Goal: Share content: Share content

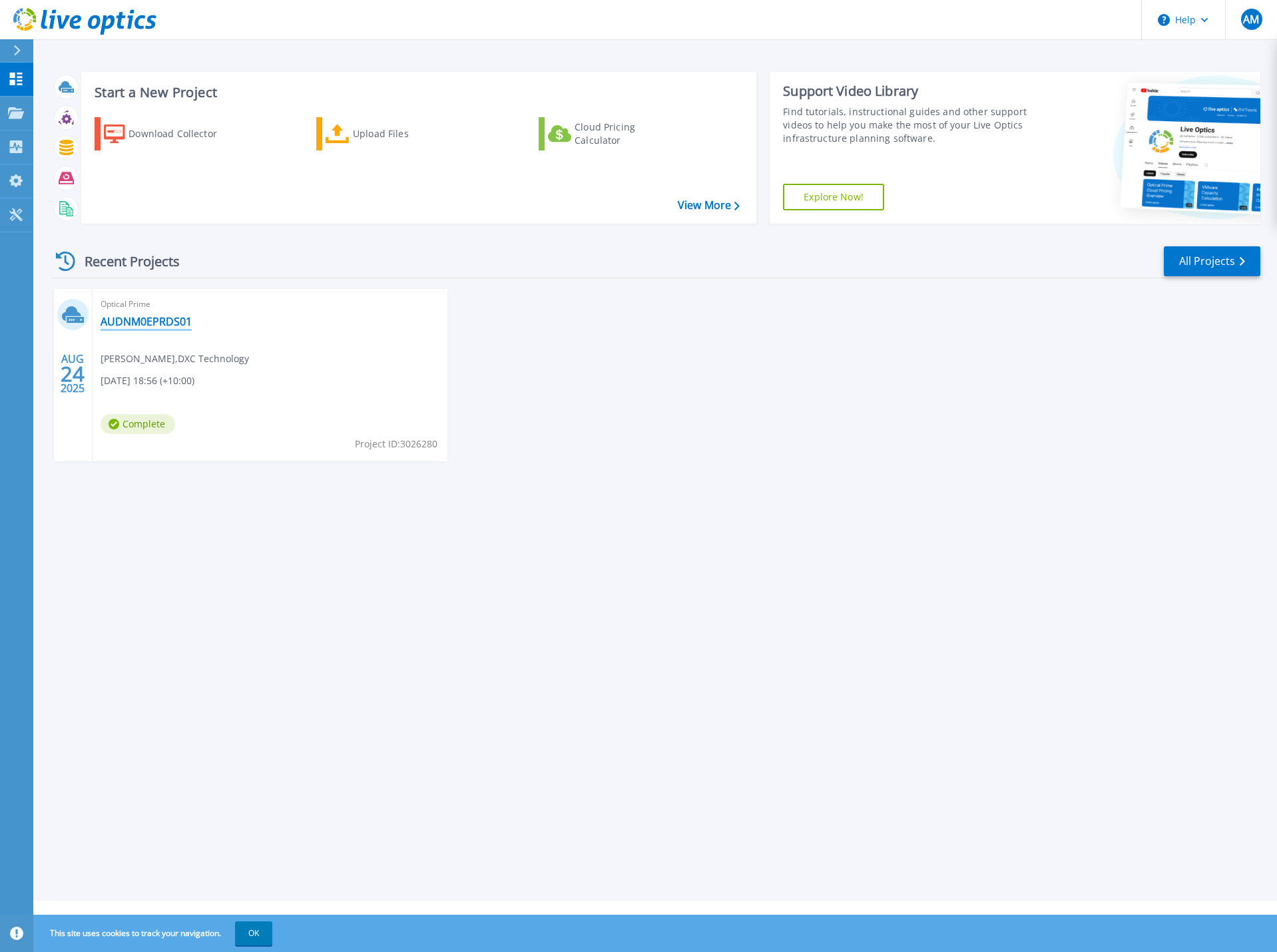
click at [147, 317] on link "AUDNM0EPRDS01" at bounding box center [145, 321] width 91 height 13
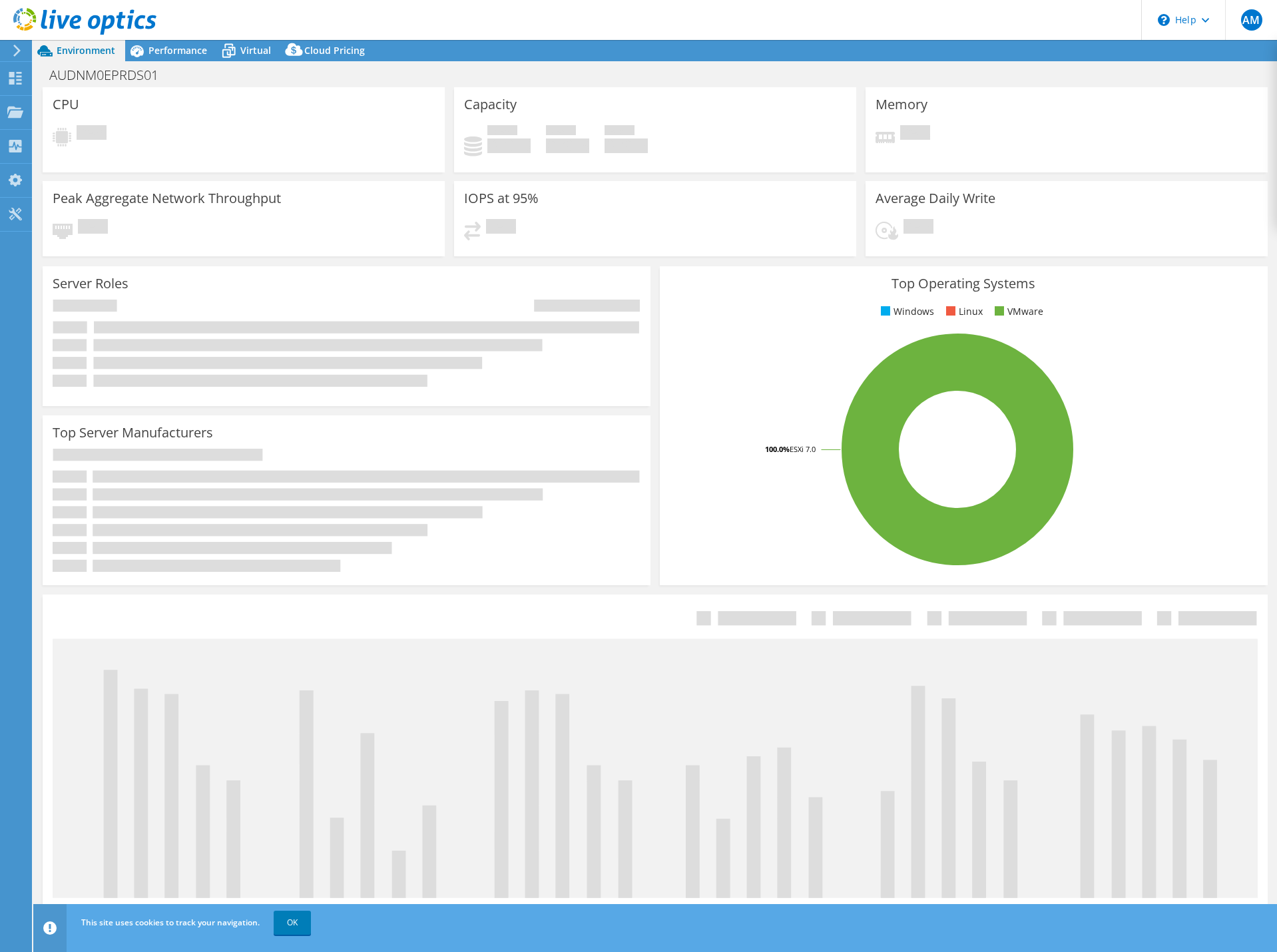
select select "[GEOGRAPHIC_DATA]"
select select "AUD"
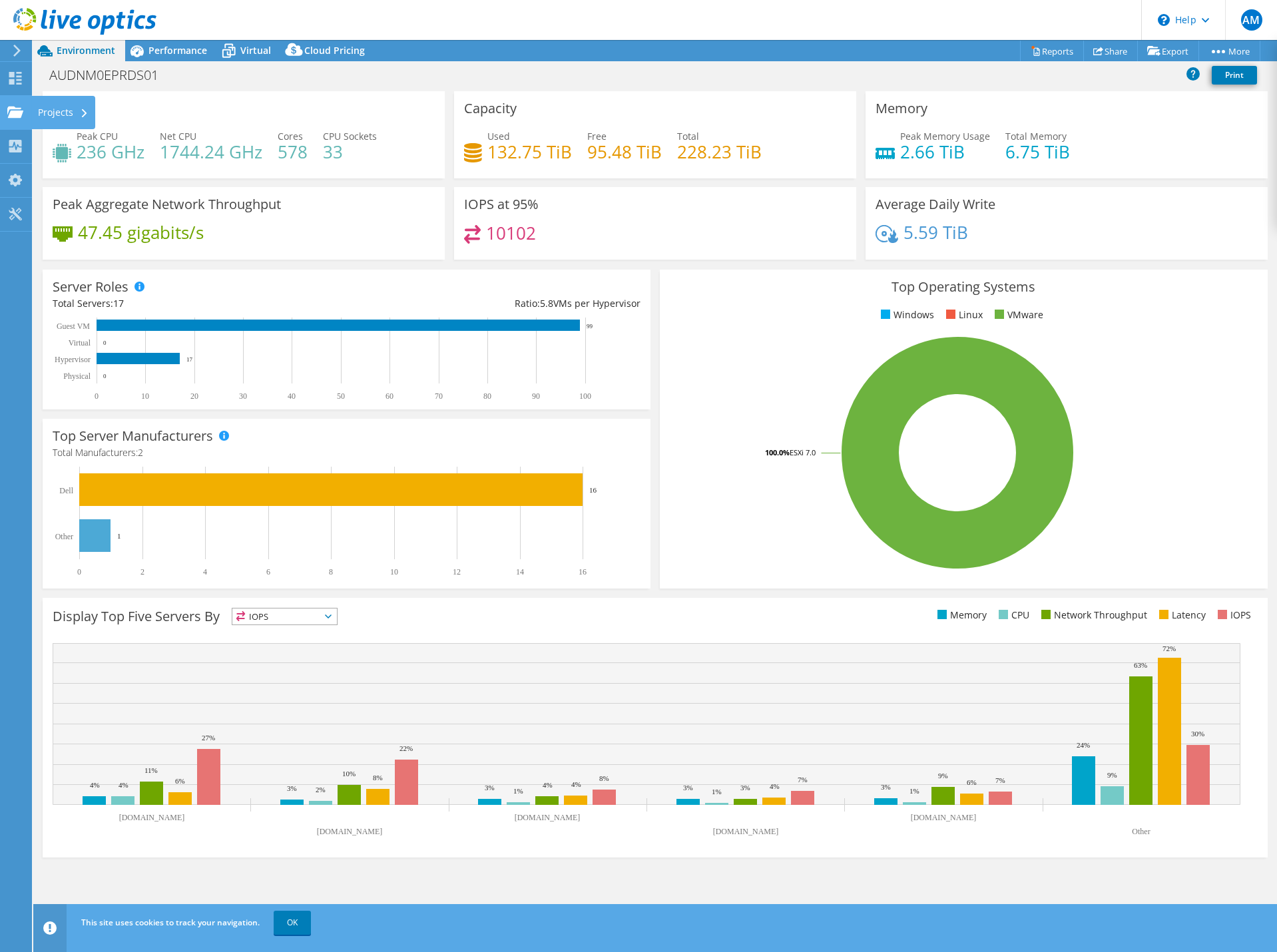
click at [78, 111] on div "Projects" at bounding box center [63, 112] width 64 height 33
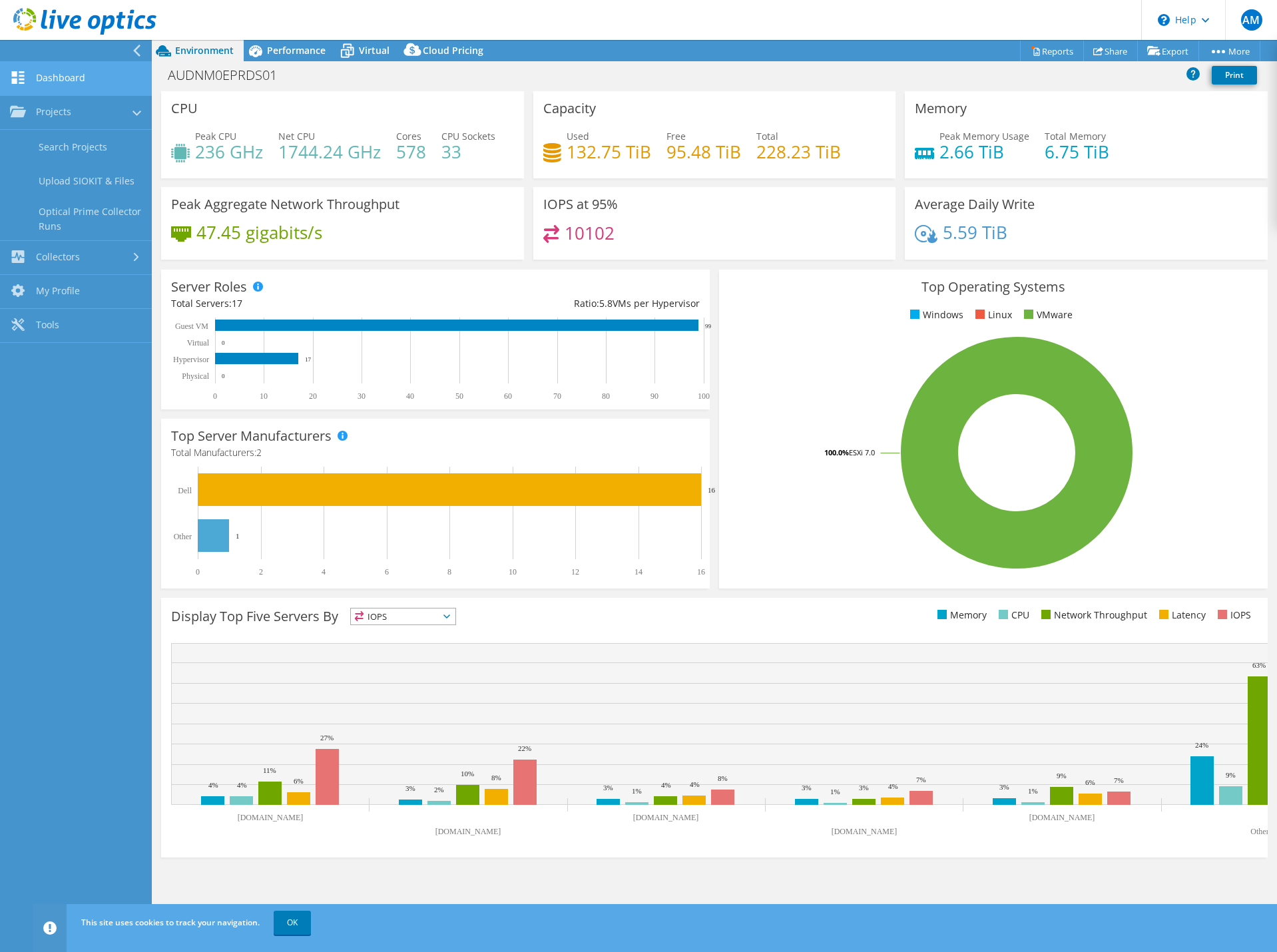
click at [72, 82] on link "Dashboard" at bounding box center [75, 78] width 152 height 34
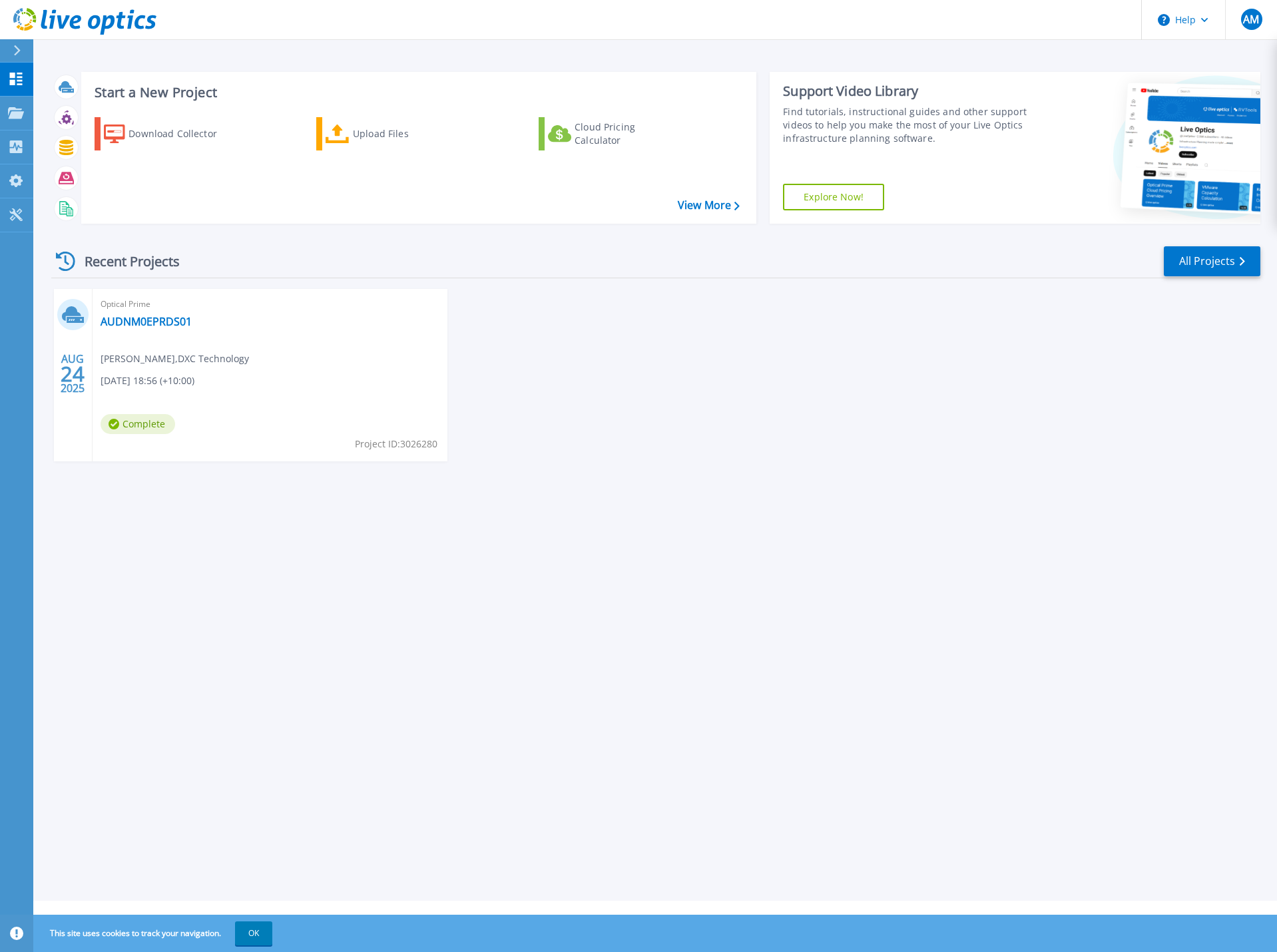
click at [253, 365] on div "Optical Prime AUDNM0EPRDS01 Andrew Morris , DXC Technology 08/24/2025, 18:56 (+…" at bounding box center [270, 375] width 354 height 172
click at [14, 205] on link "Tools Tools" at bounding box center [17, 215] width 33 height 34
click at [137, 325] on link "AUDNM0EPRDS01" at bounding box center [145, 321] width 91 height 13
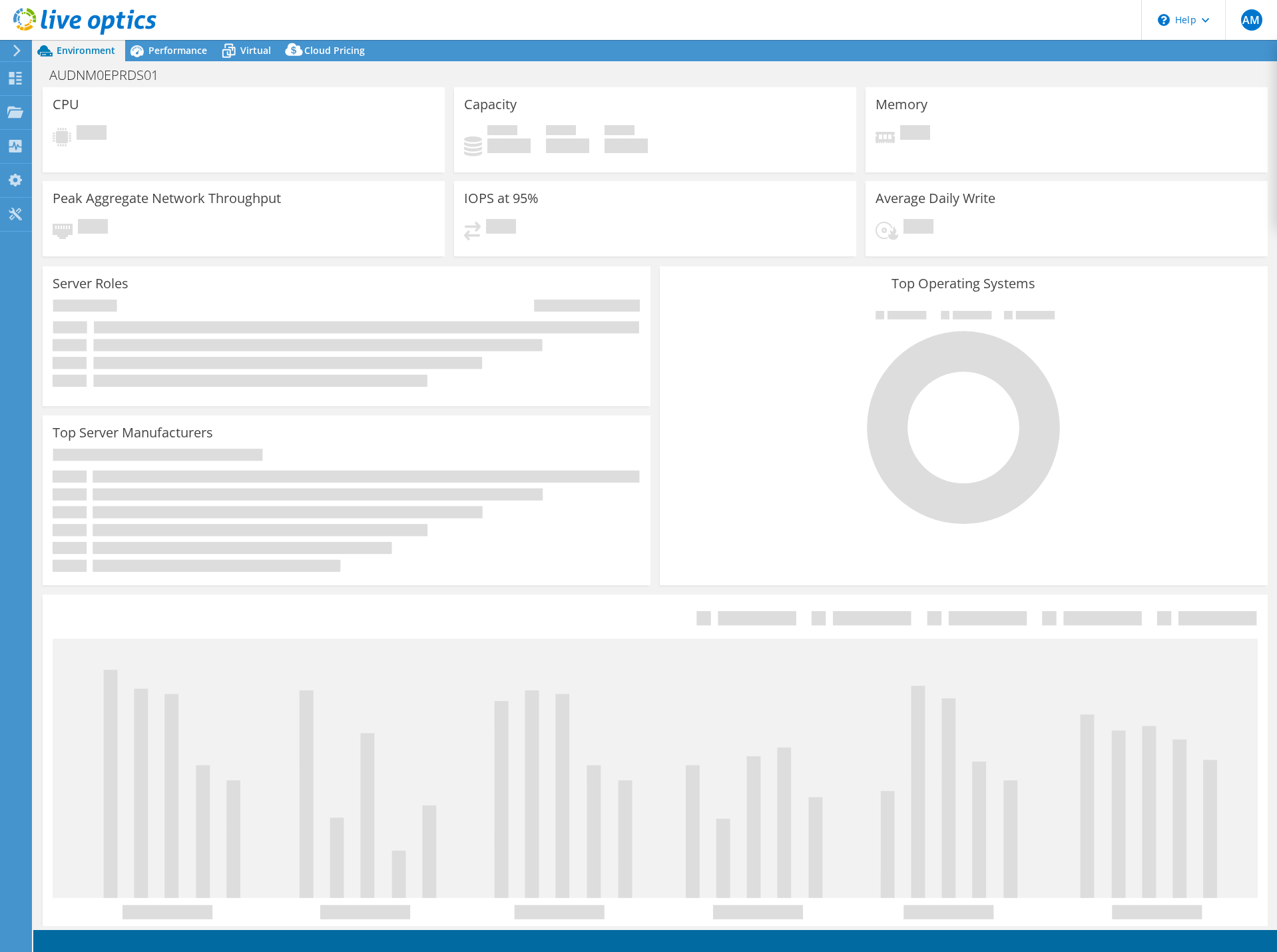
select select "USD"
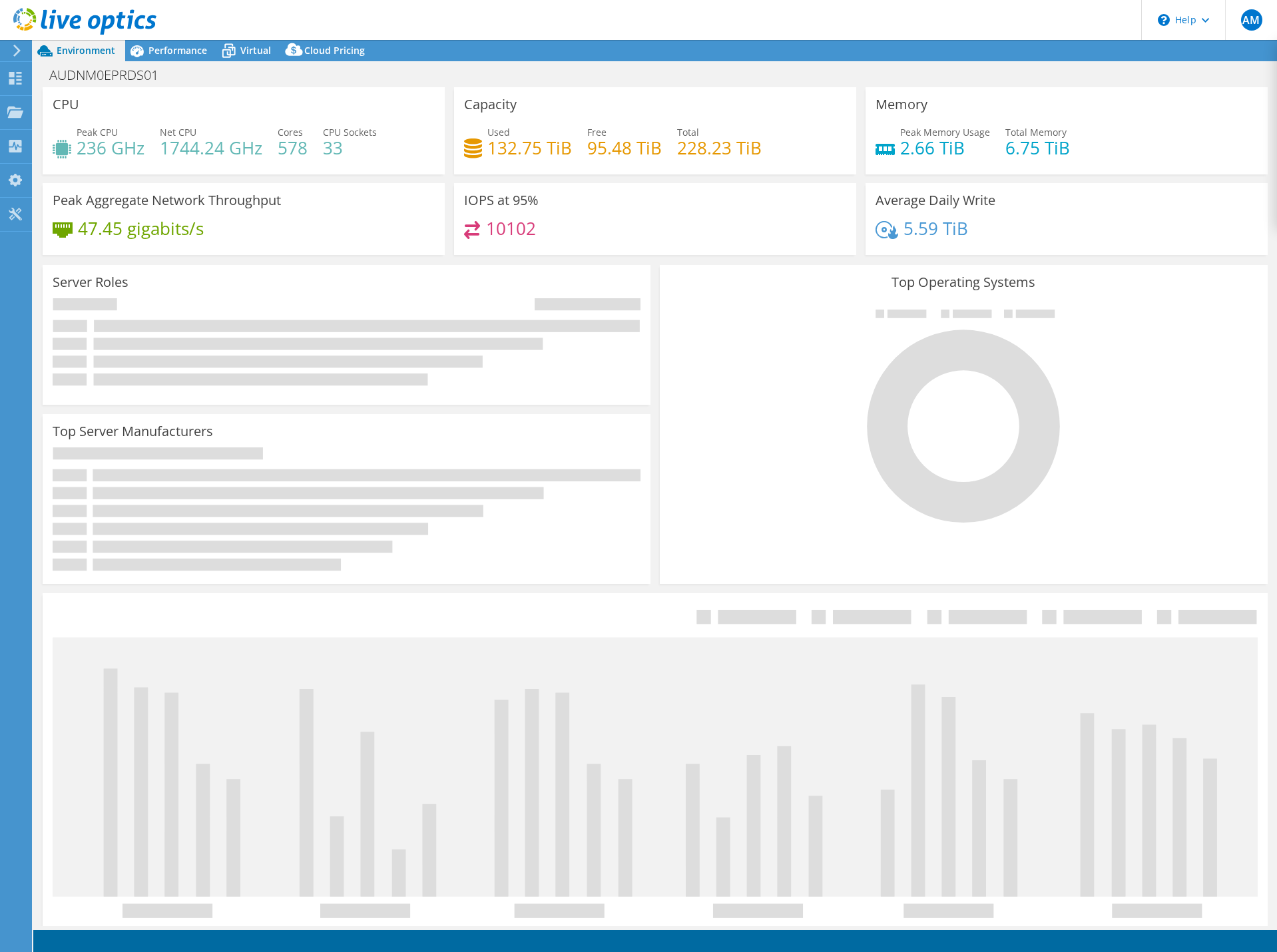
select select "Australia"
select select "AUD"
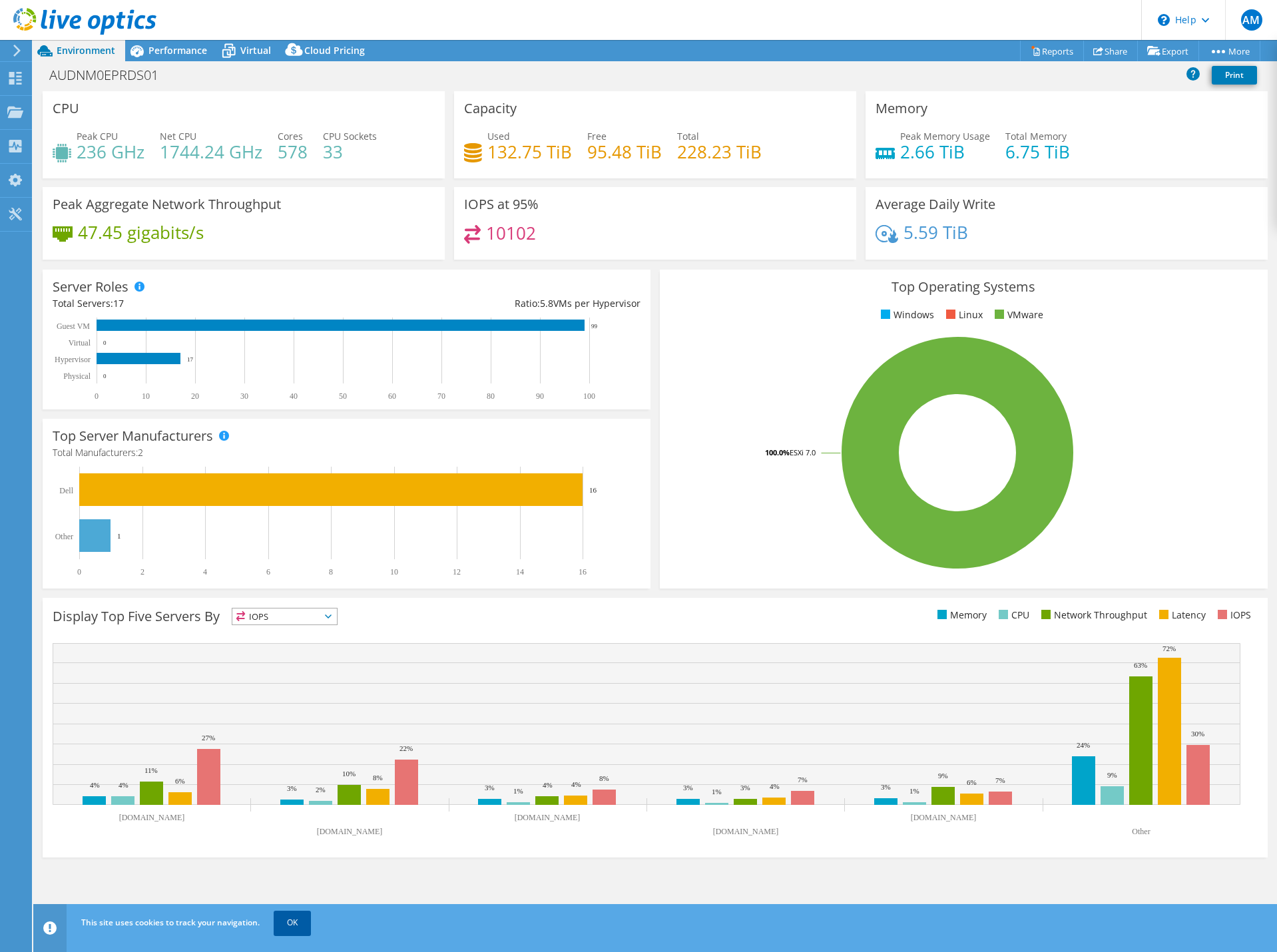
click at [292, 928] on link "OK" at bounding box center [292, 923] width 37 height 24
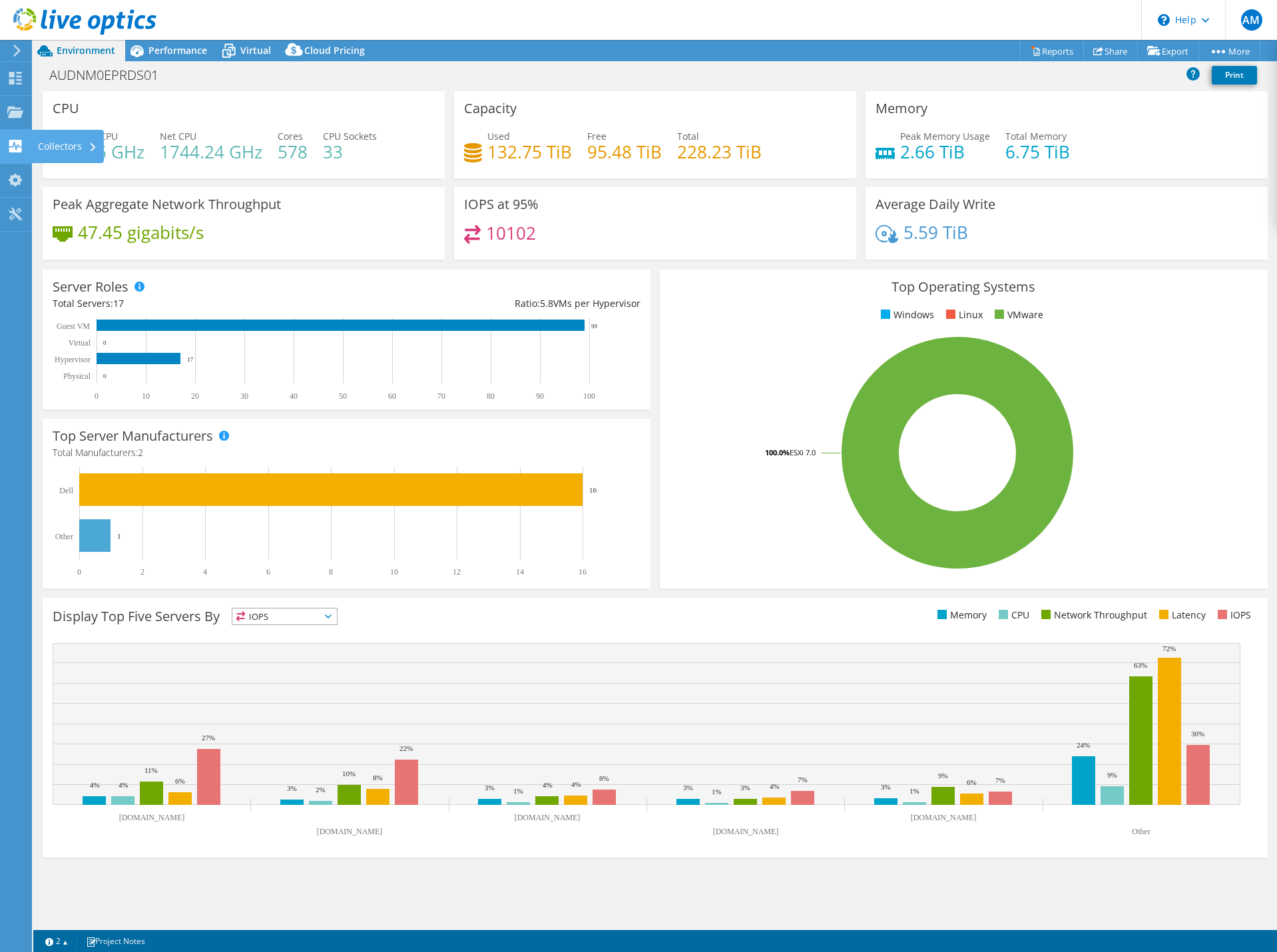
click at [57, 145] on div "Collectors" at bounding box center [67, 146] width 73 height 33
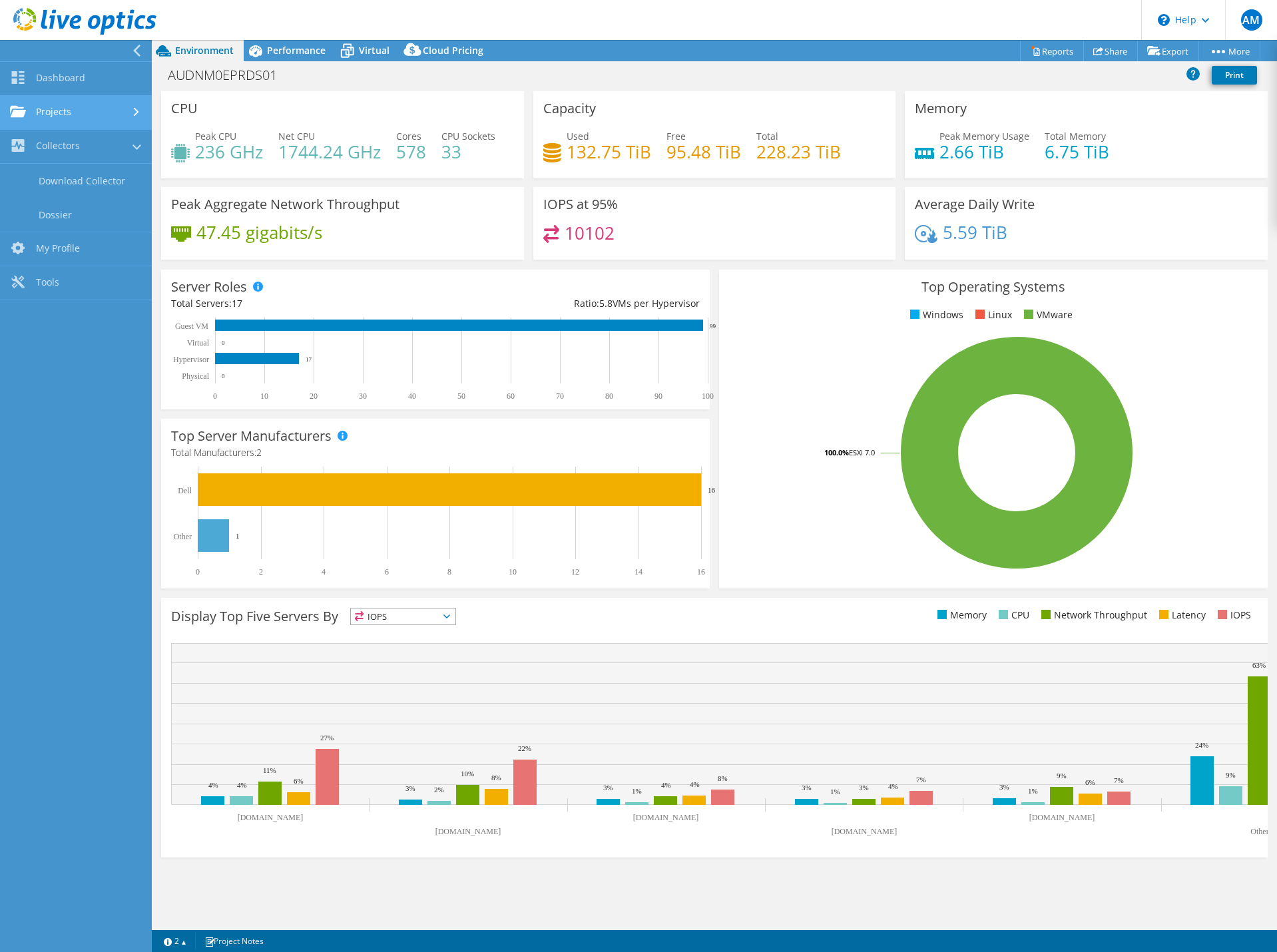
click at [70, 114] on link "Projects" at bounding box center [75, 112] width 152 height 34
click at [75, 147] on link "Search Projects" at bounding box center [75, 146] width 152 height 34
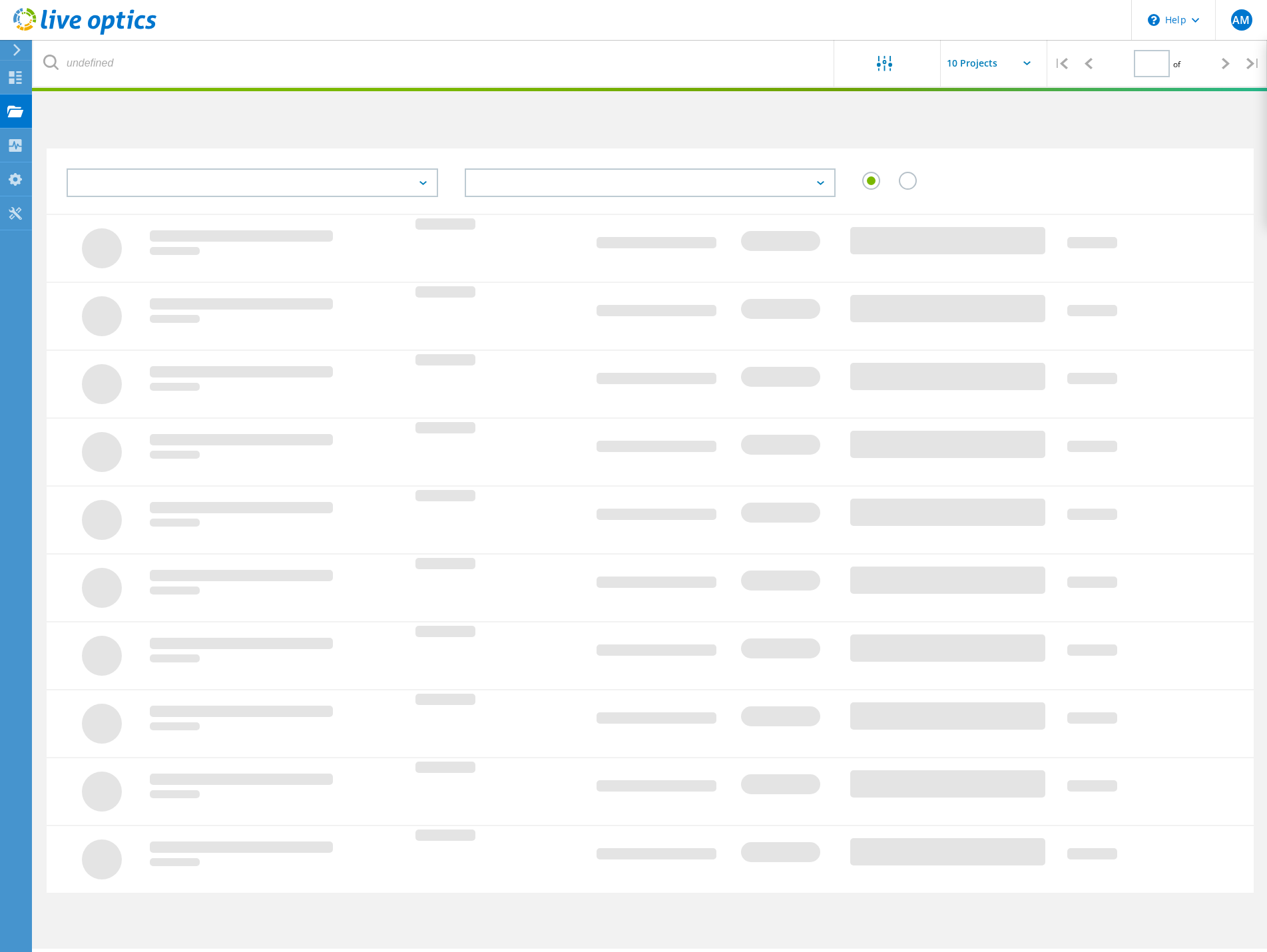
type input "1"
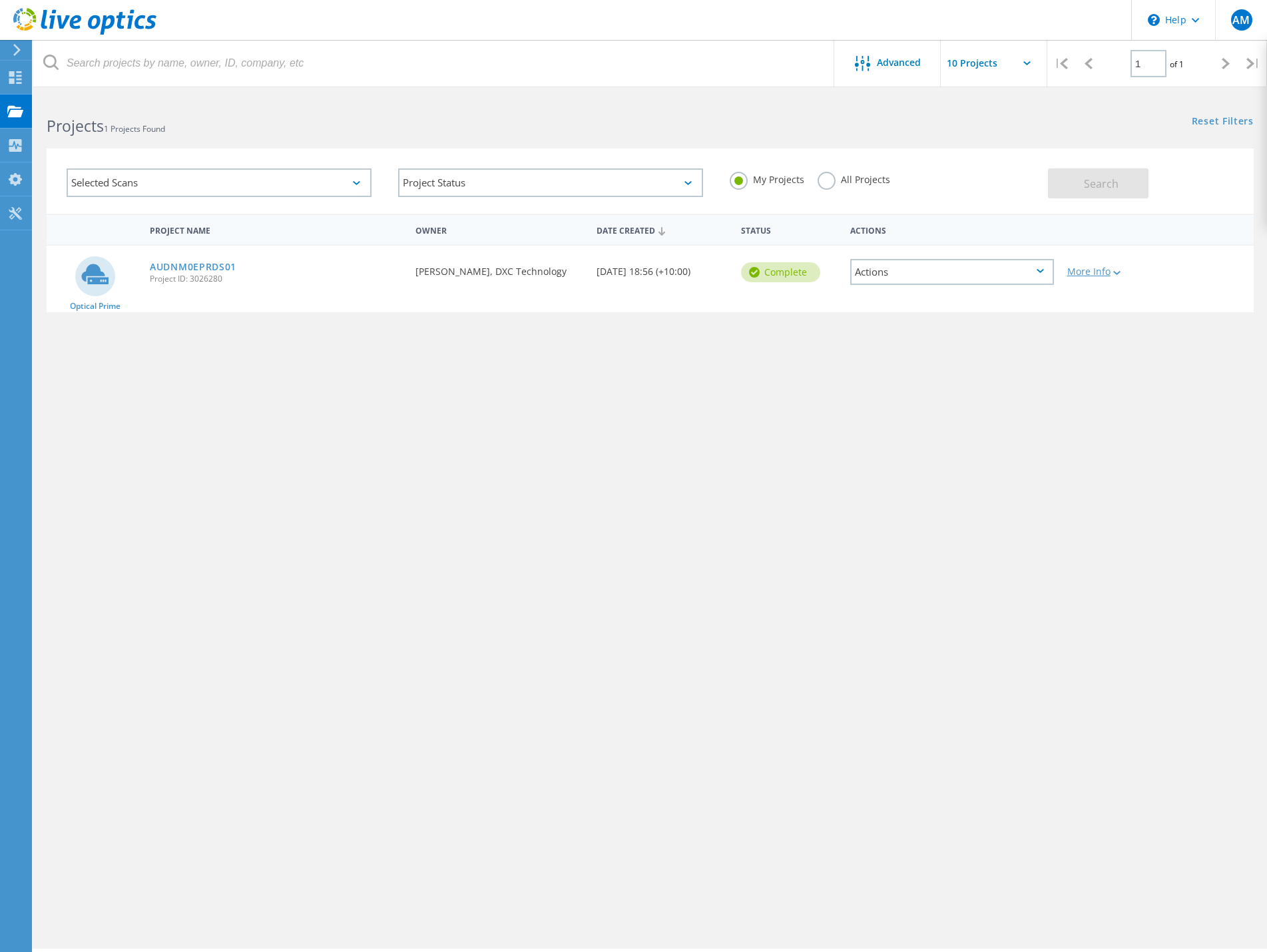
click at [1099, 276] on div "More Info" at bounding box center [1109, 272] width 83 height 9
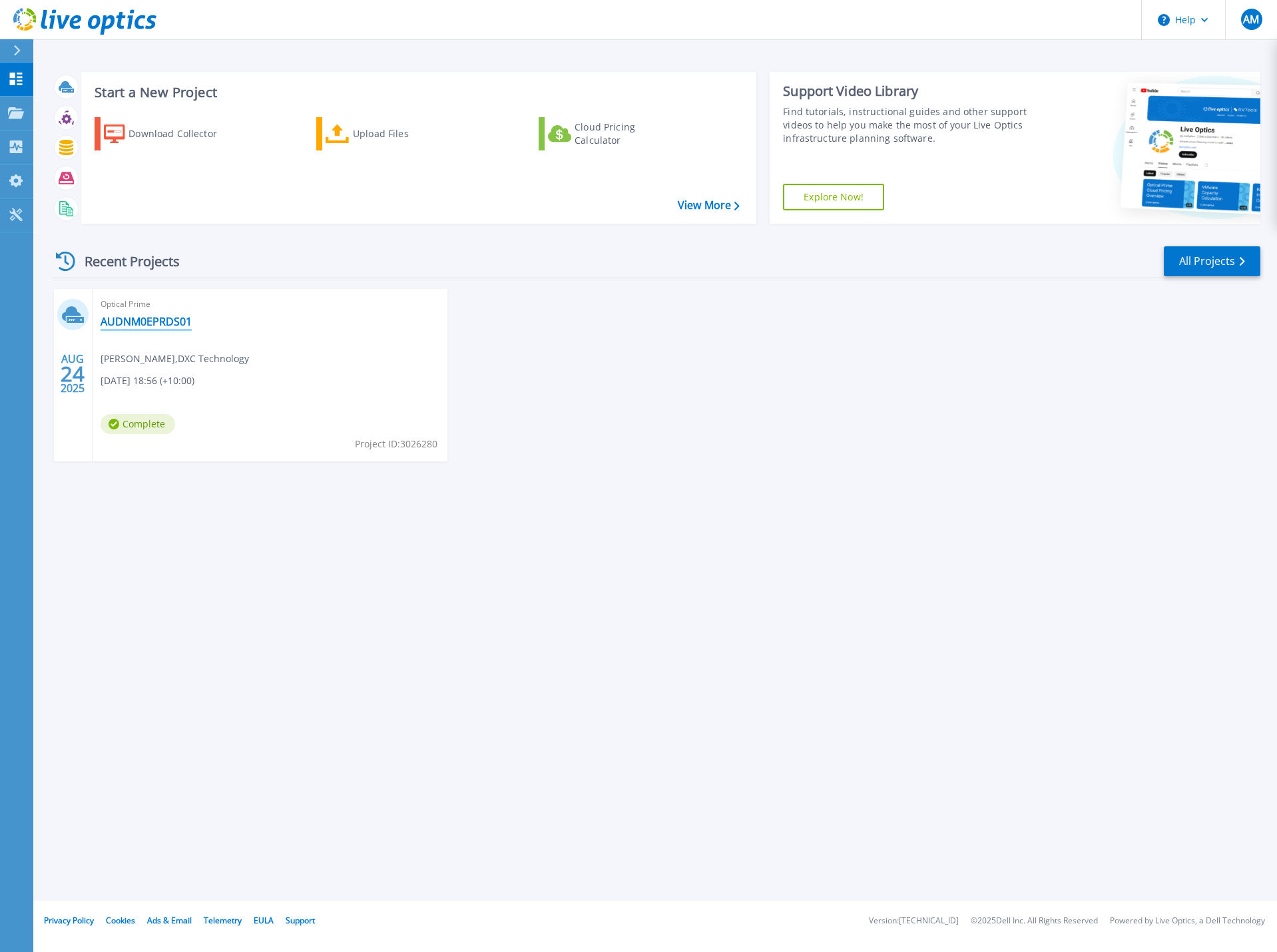
click at [150, 324] on link "AUDNM0EPRDS01" at bounding box center [145, 321] width 91 height 13
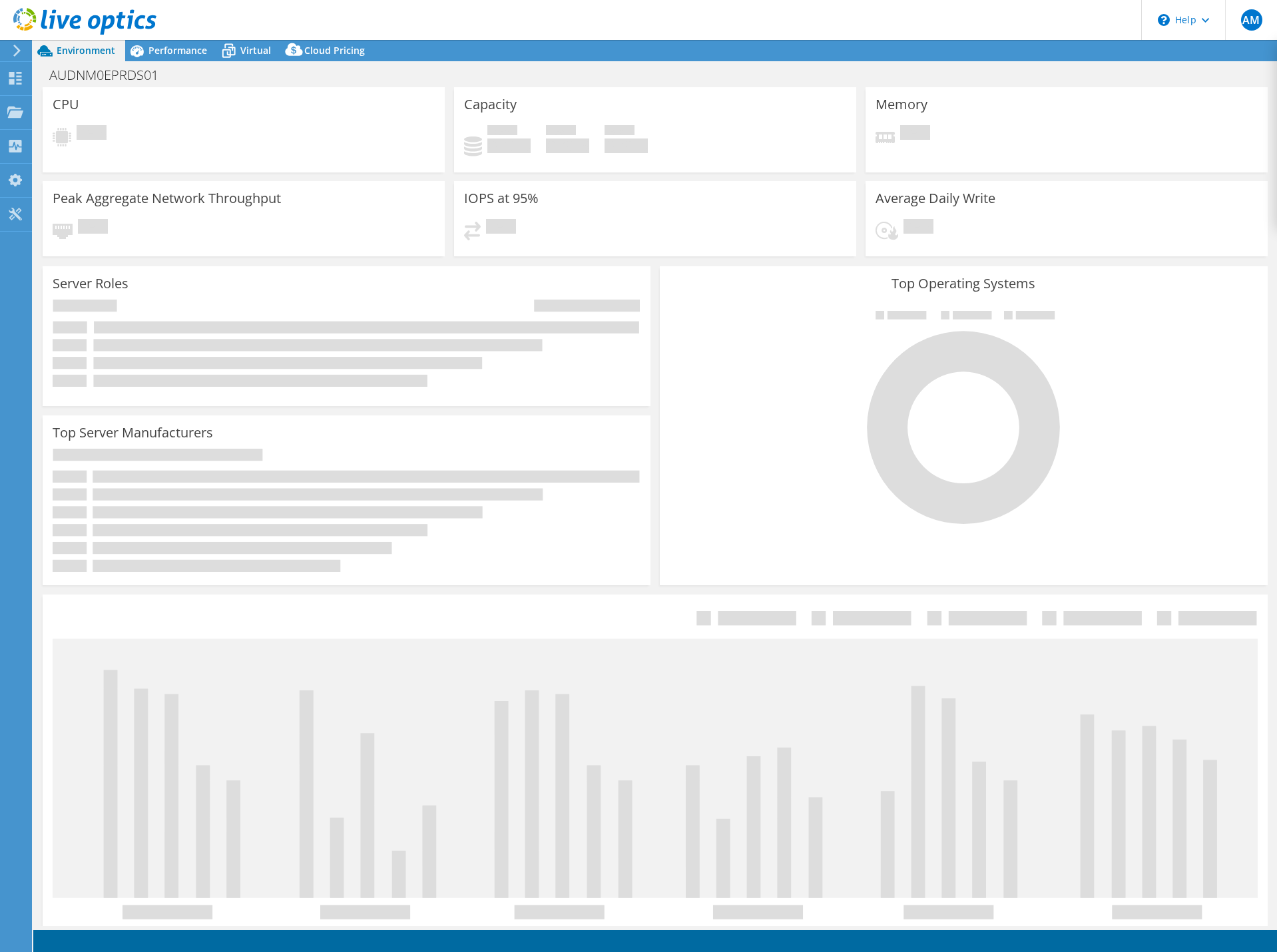
select select "[GEOGRAPHIC_DATA]"
select select "AUD"
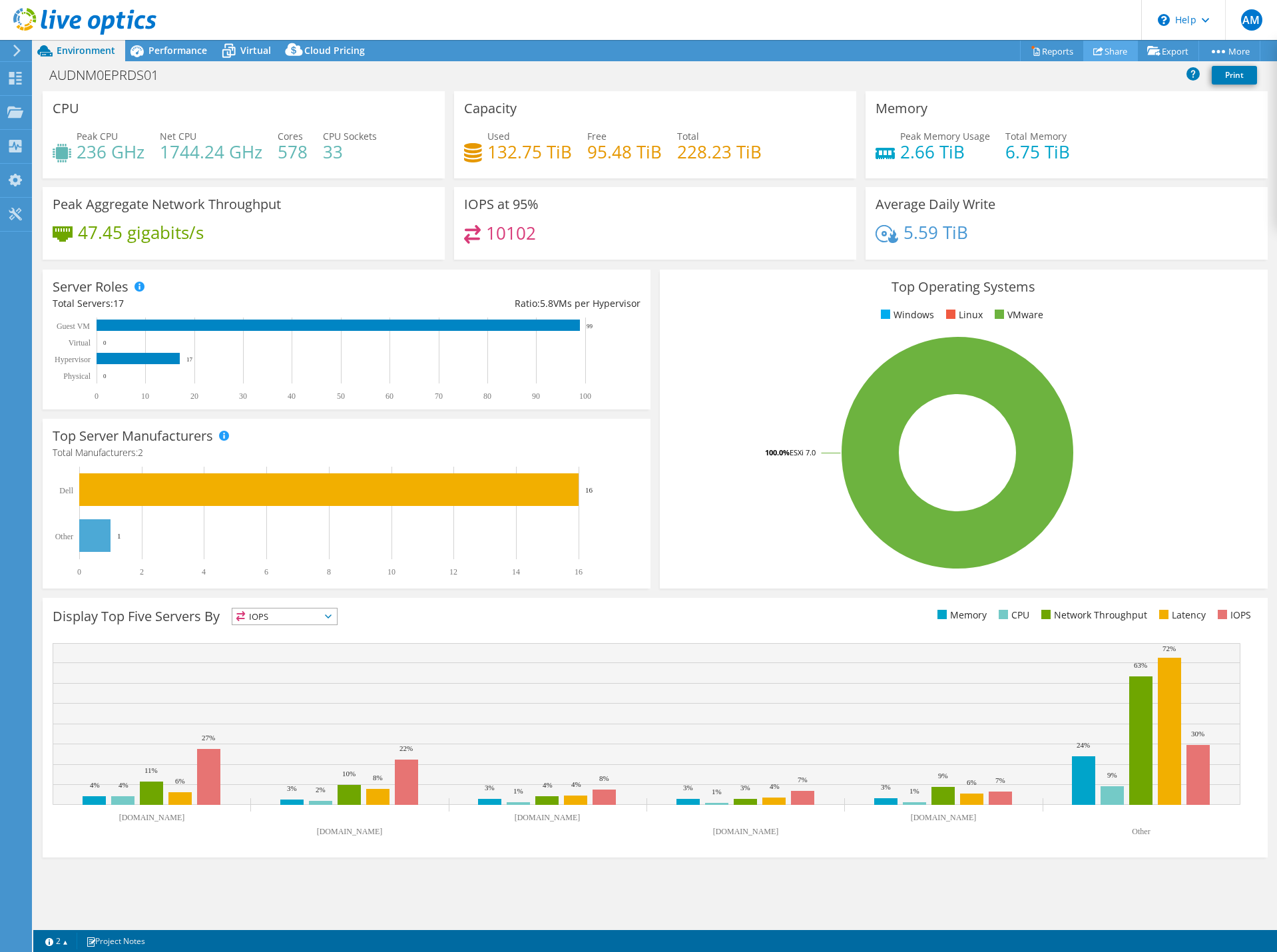
click at [1088, 45] on link "Share" at bounding box center [1109, 51] width 54 height 20
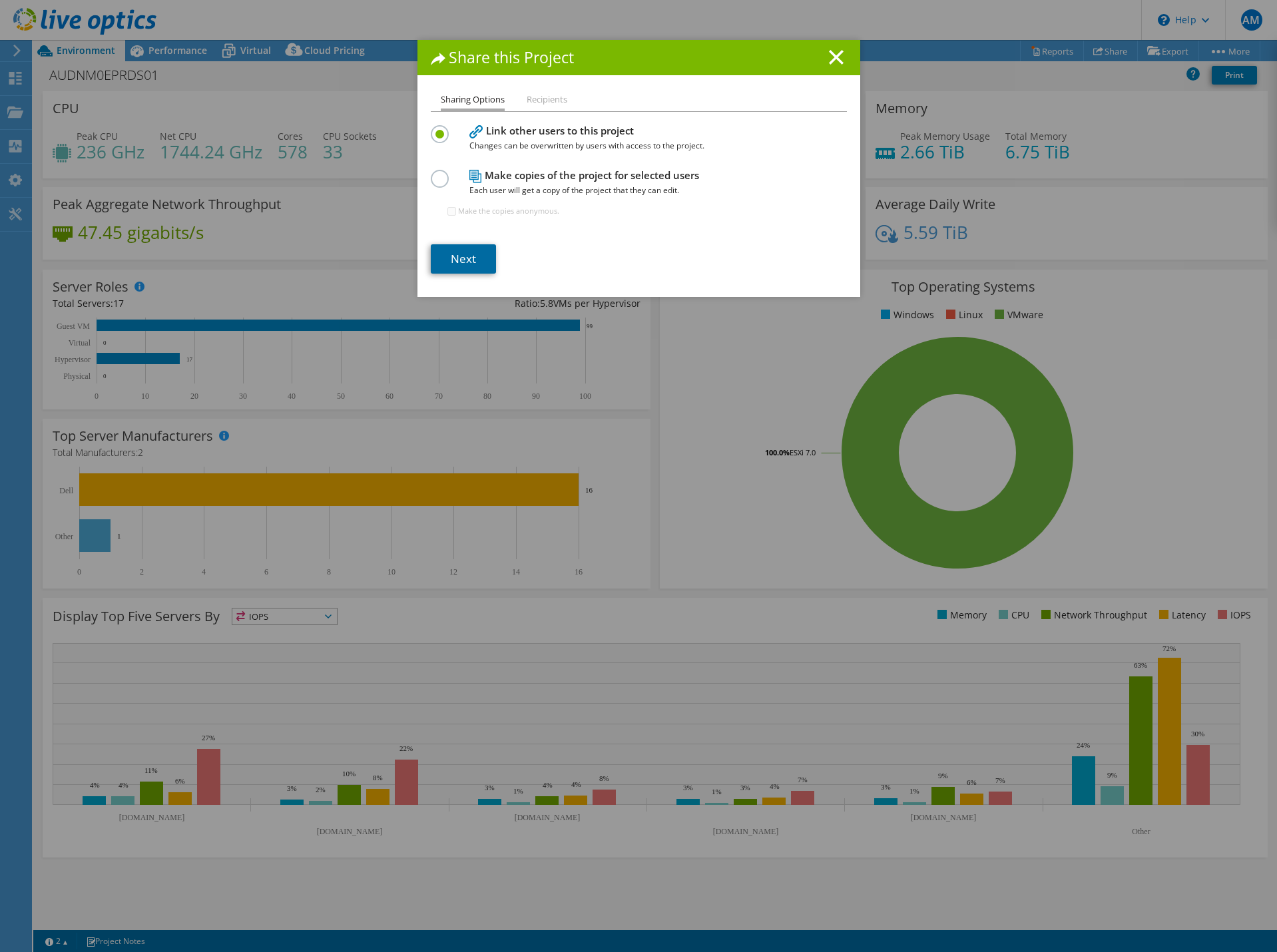
click at [459, 267] on link "Next" at bounding box center [463, 259] width 65 height 29
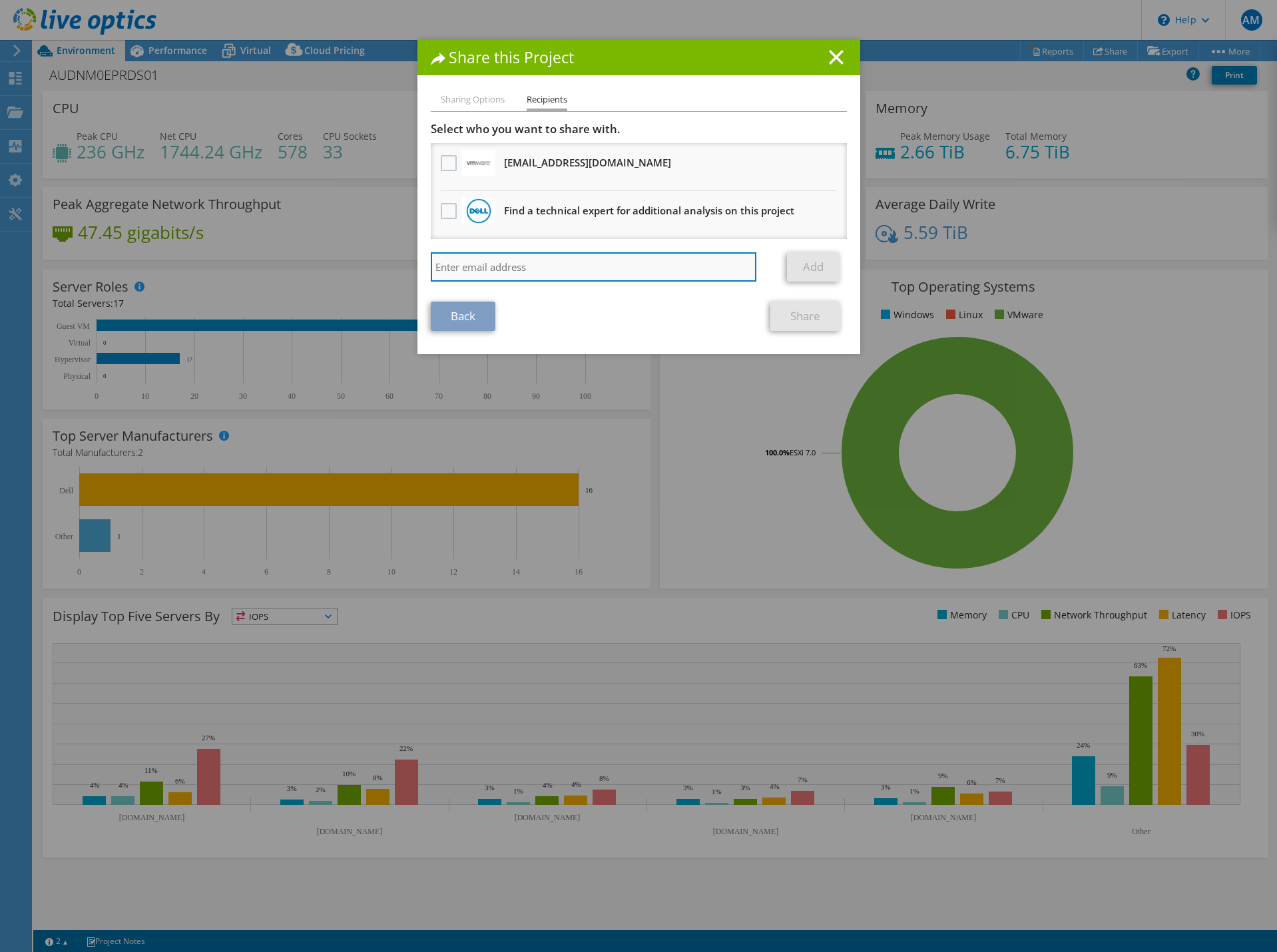
click at [460, 268] on input "search" at bounding box center [594, 267] width 326 height 29
click at [536, 267] on input "search" at bounding box center [594, 267] width 326 height 29
type input "rohan.taylor@dell.com"
click at [807, 273] on link "Add" at bounding box center [813, 267] width 52 height 29
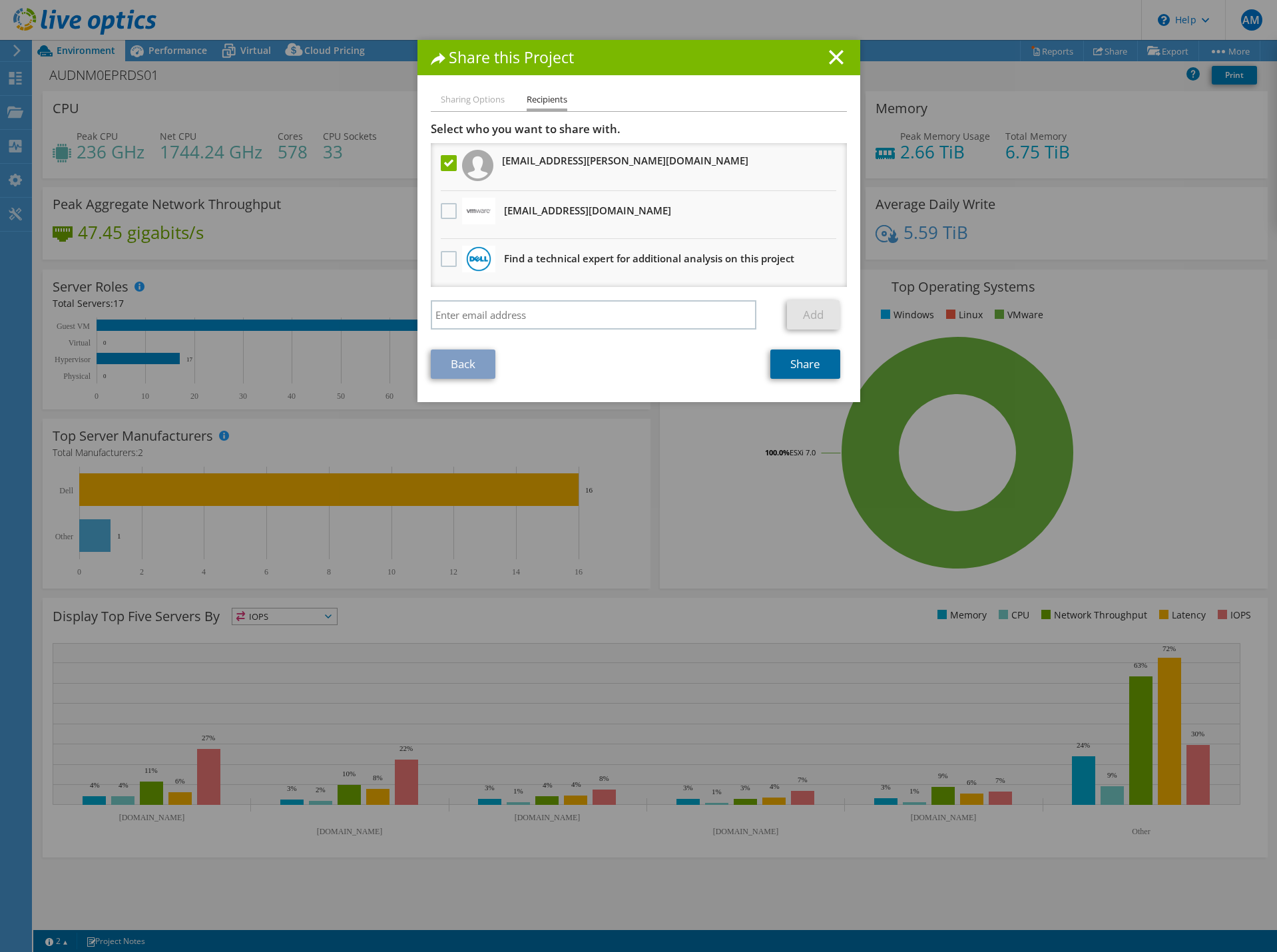
click at [797, 369] on link "Share" at bounding box center [806, 365] width 70 height 29
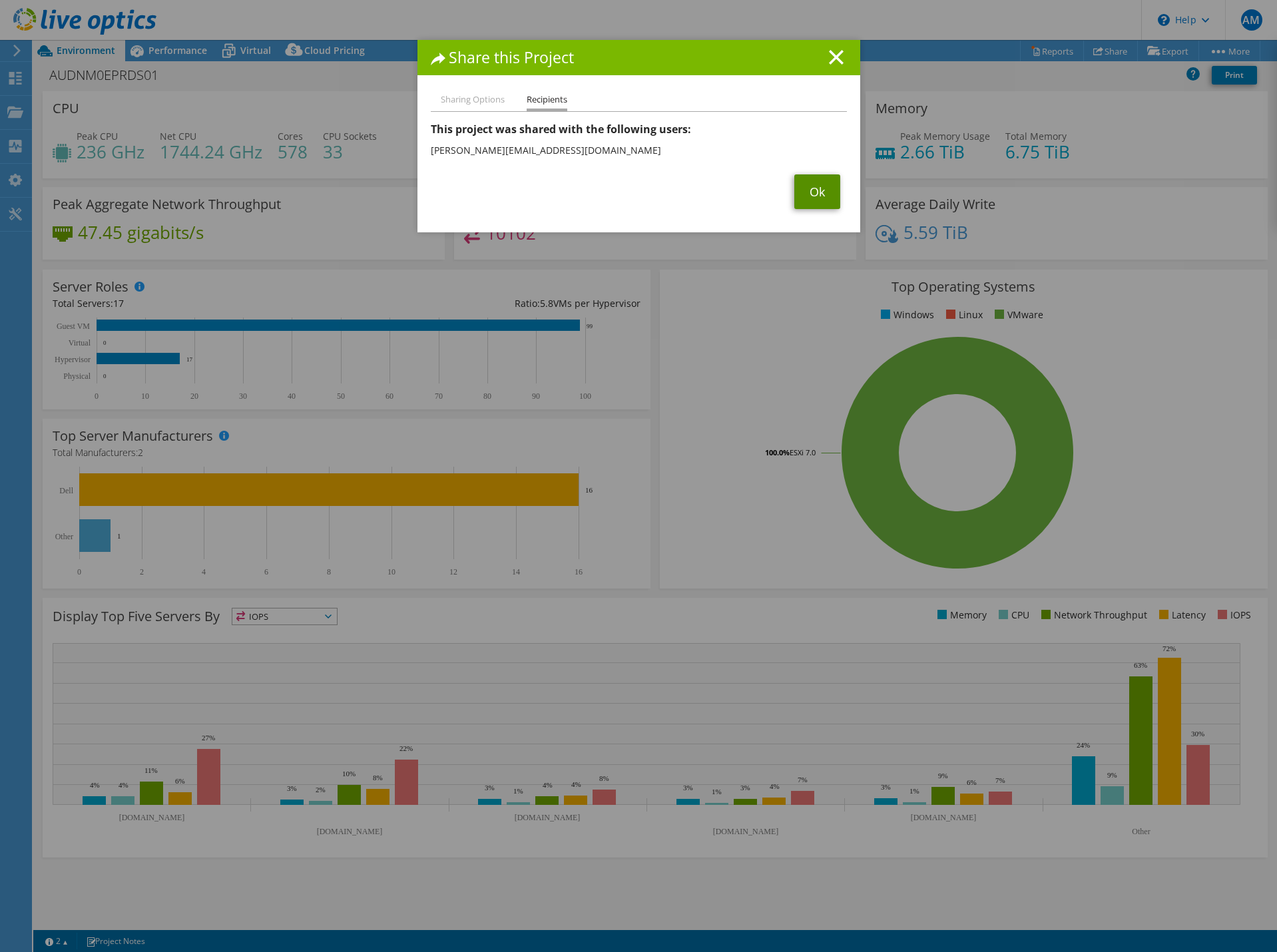
click at [807, 193] on link "Ok" at bounding box center [818, 192] width 46 height 35
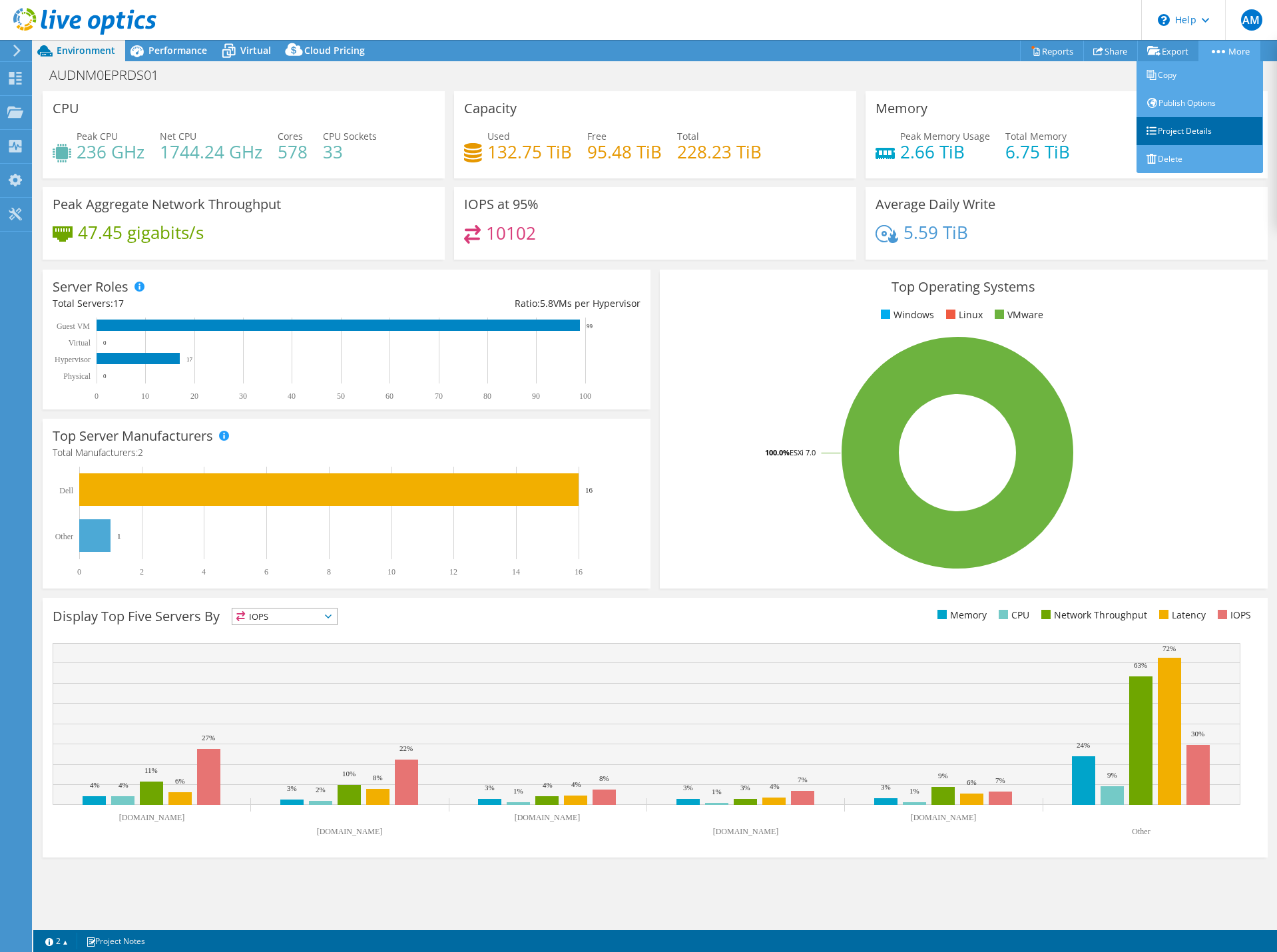
click at [1192, 131] on link "Project Details" at bounding box center [1199, 131] width 126 height 28
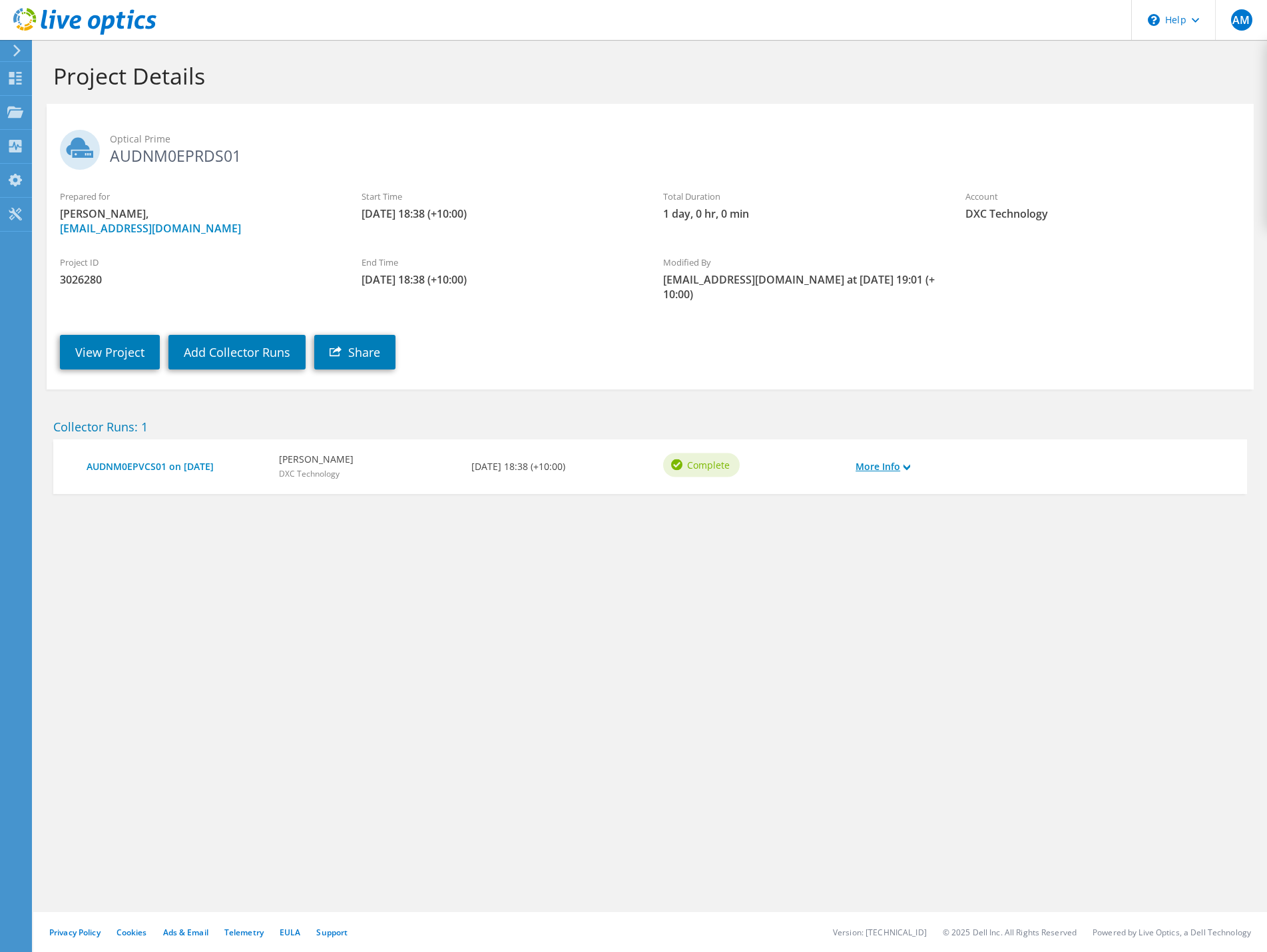
click at [898, 459] on link "More Info" at bounding box center [882, 467] width 54 height 15
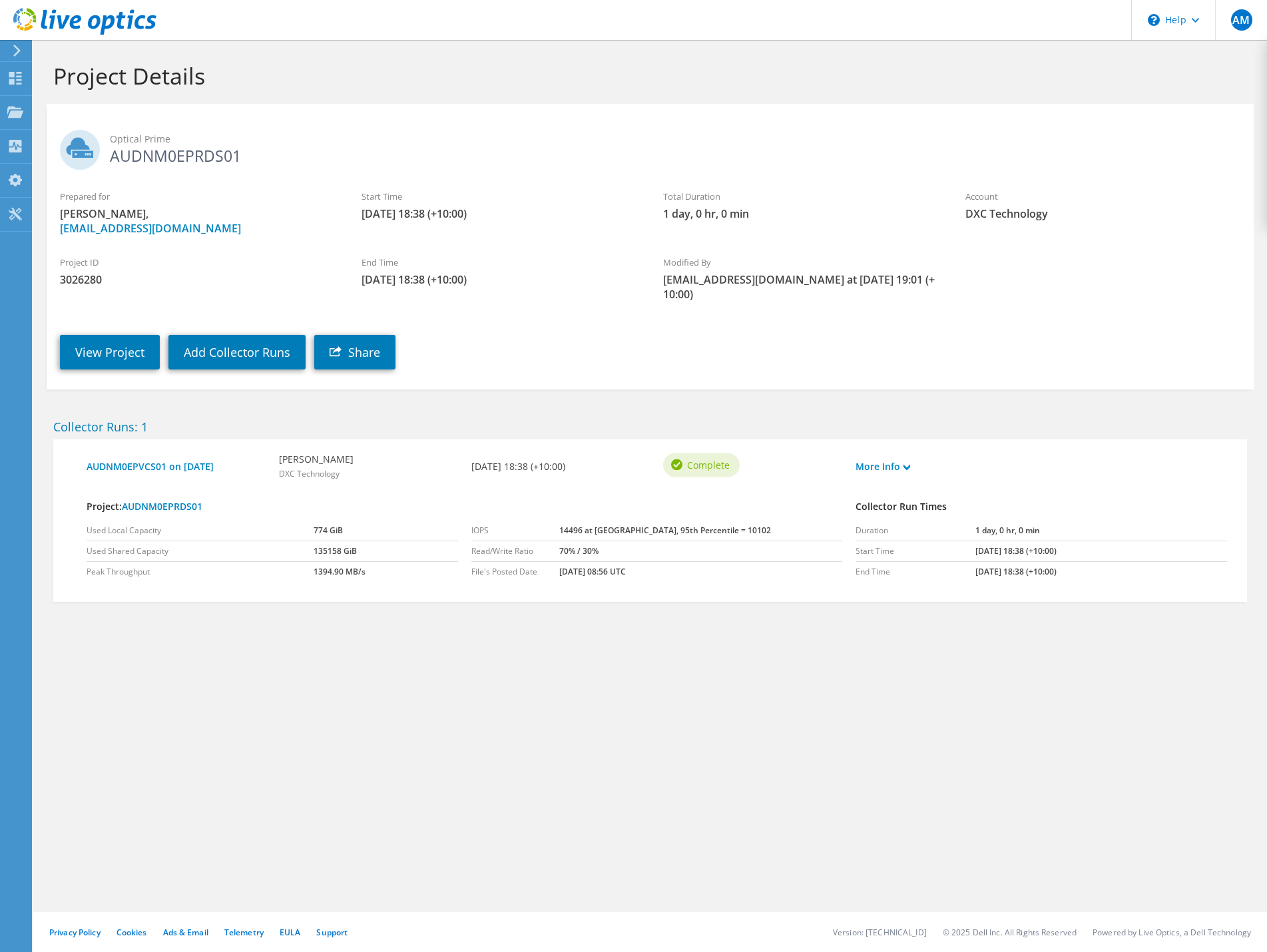
drag, startPoint x: 119, startPoint y: 158, endPoint x: 223, endPoint y: 157, distance: 104.0
click at [223, 157] on h2 "Optical Prime AUDNM0EPRDS01" at bounding box center [650, 146] width 1180 height 33
click at [19, 72] on use at bounding box center [16, 78] width 13 height 13
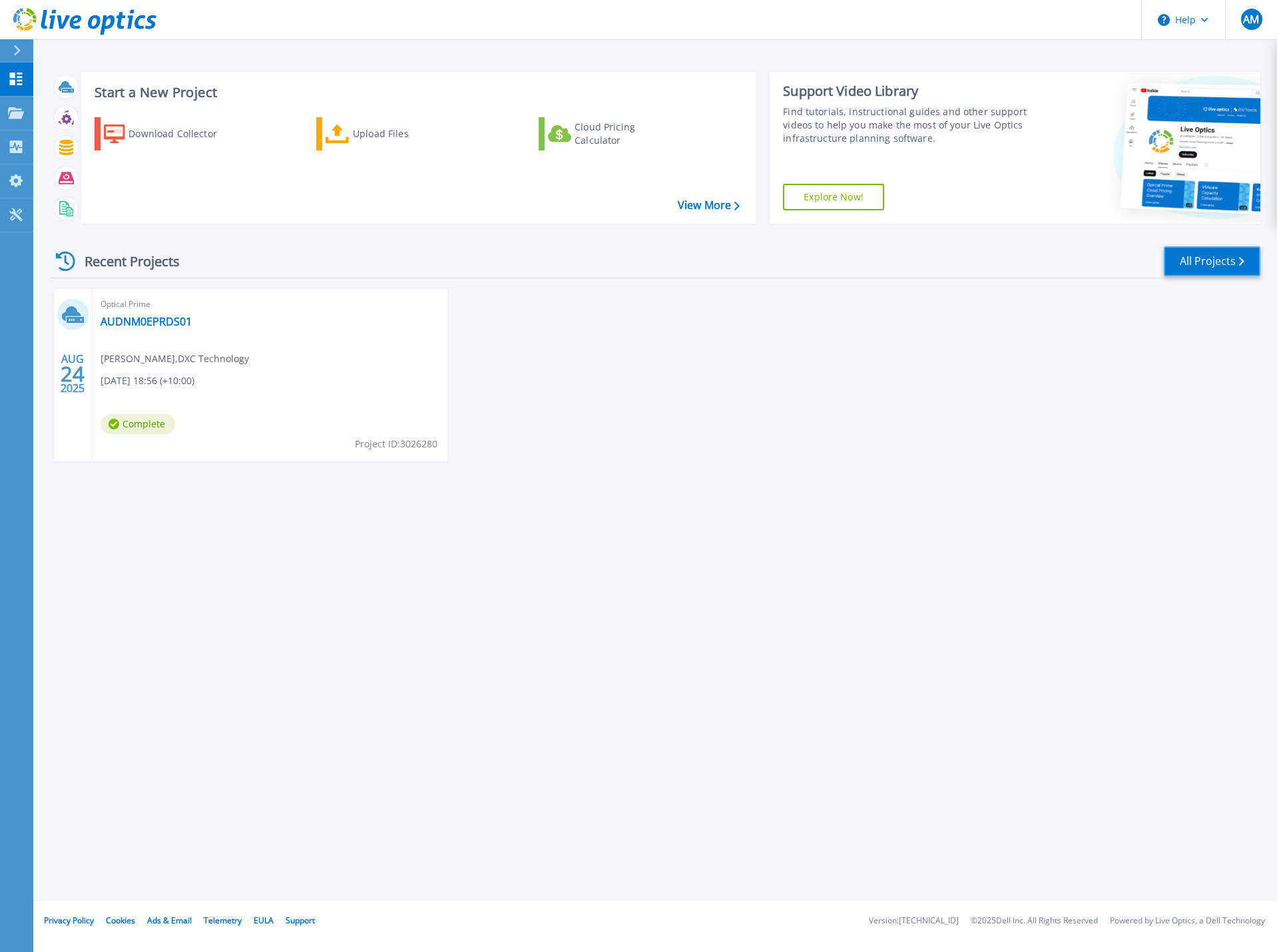
click at [1211, 265] on link "All Projects" at bounding box center [1212, 261] width 97 height 30
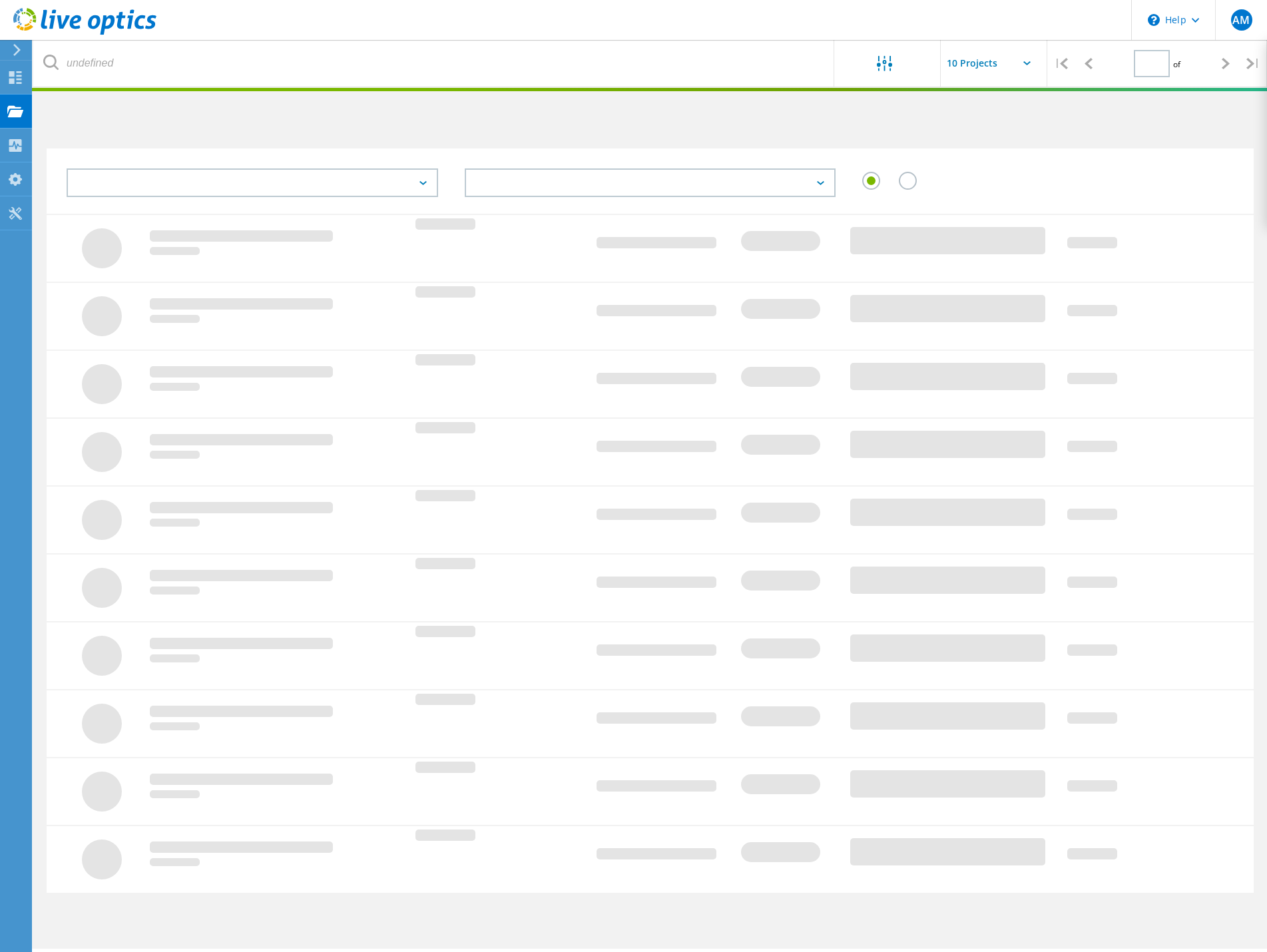
type input "1"
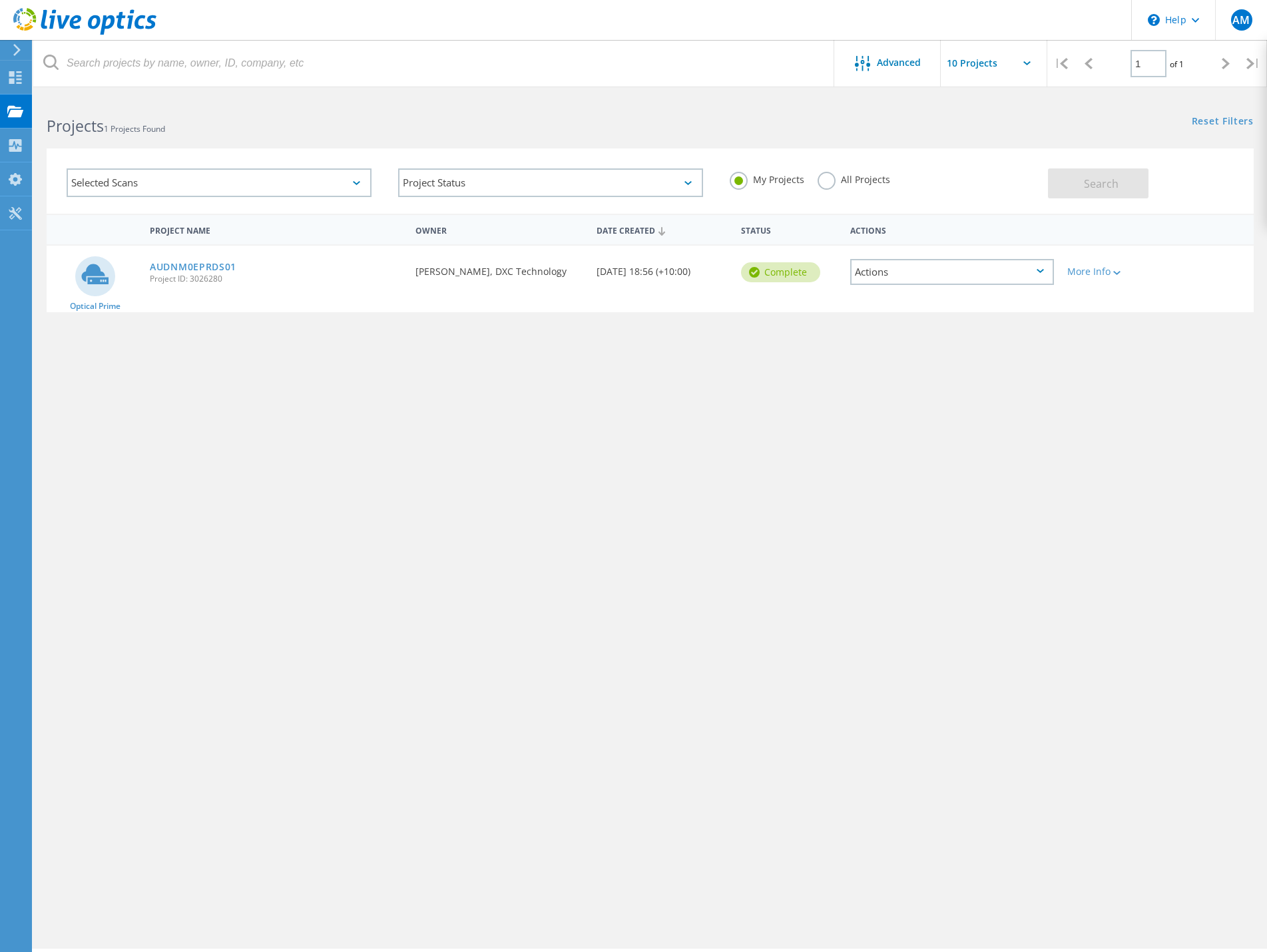
click at [1042, 272] on icon at bounding box center [1040, 271] width 7 height 4
click at [1114, 458] on div "Project Name Owner Date Created Status Actions Optical Prime AUDNM0EPRDS01 Proj…" at bounding box center [650, 387] width 1207 height 346
click at [11, 77] on icon at bounding box center [15, 77] width 16 height 13
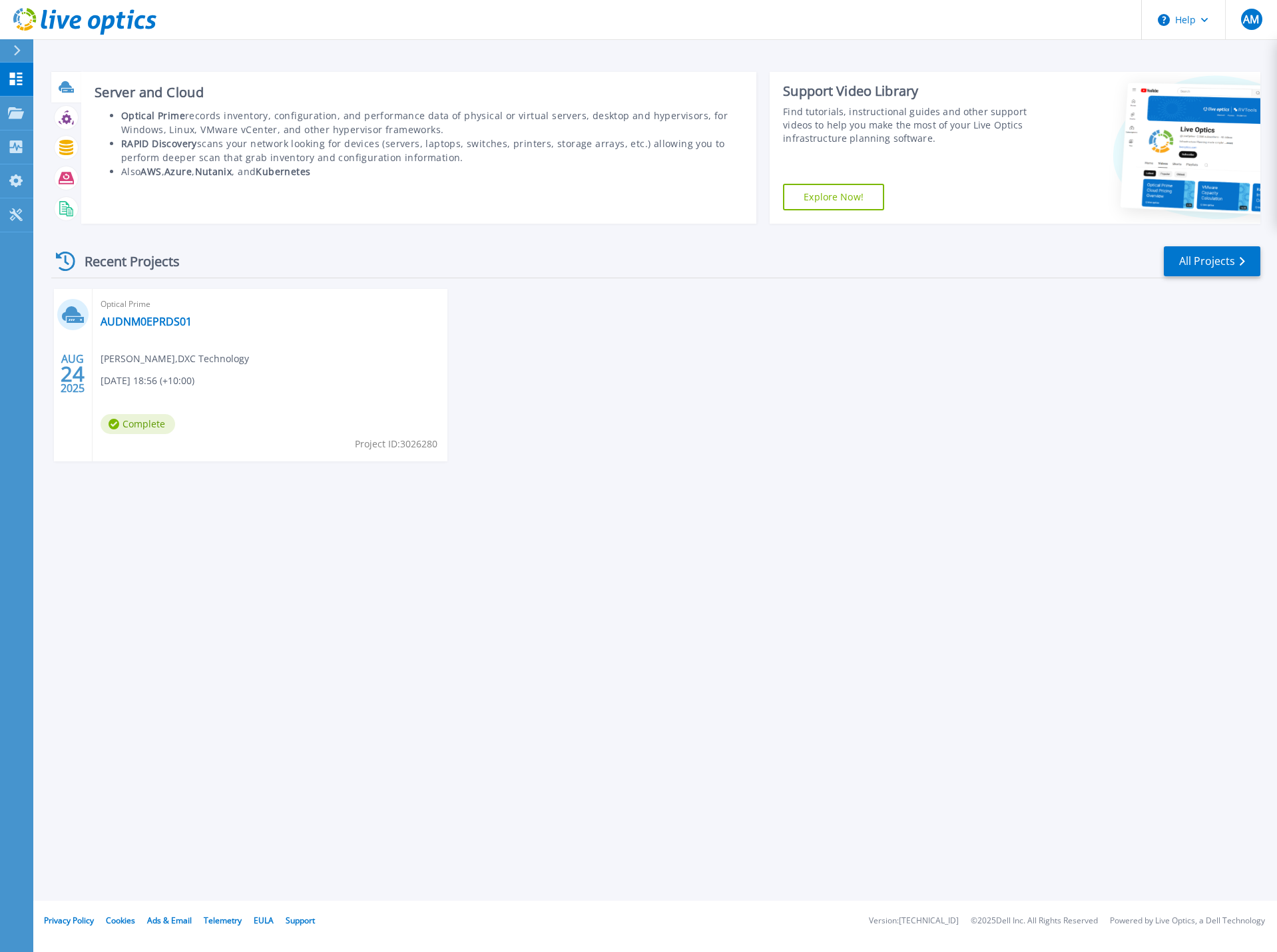
click at [249, 107] on div "Server and Cloud Optical Prime records inventory, configuration, and performanc…" at bounding box center [418, 147] width 675 height 152
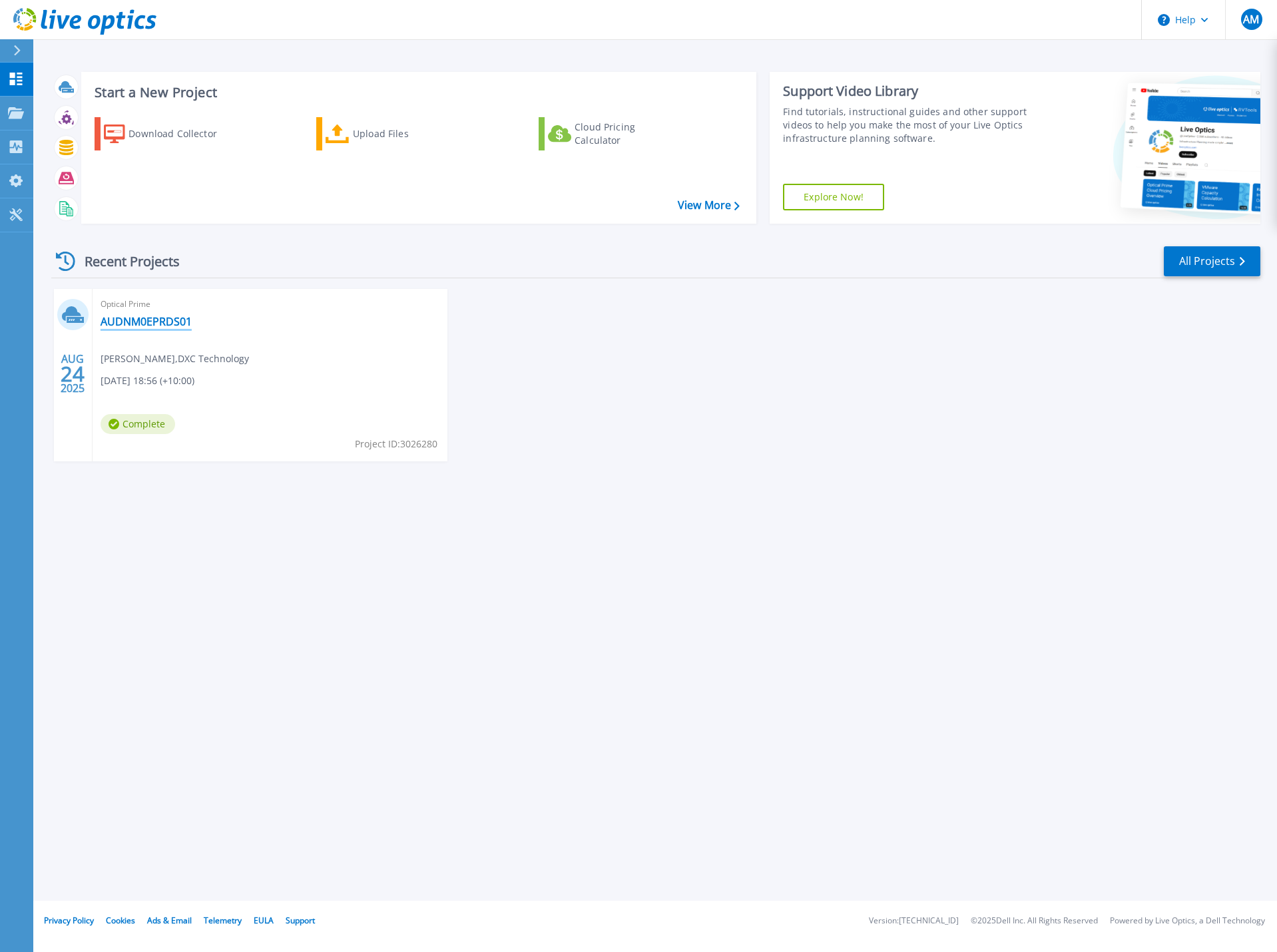
click at [162, 326] on link "AUDNM0EPRDS01" at bounding box center [145, 321] width 91 height 13
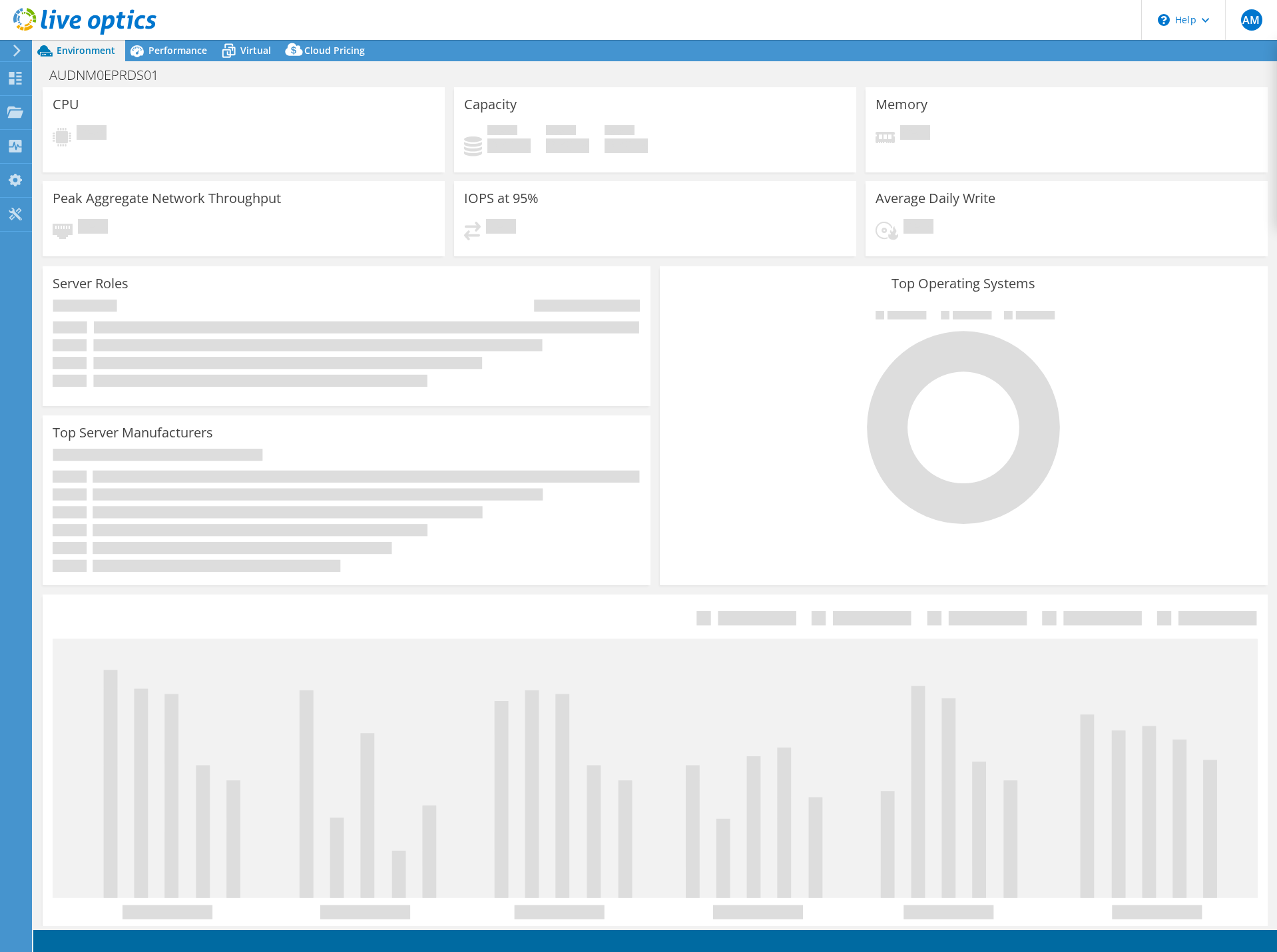
select select "[GEOGRAPHIC_DATA]"
select select "AUD"
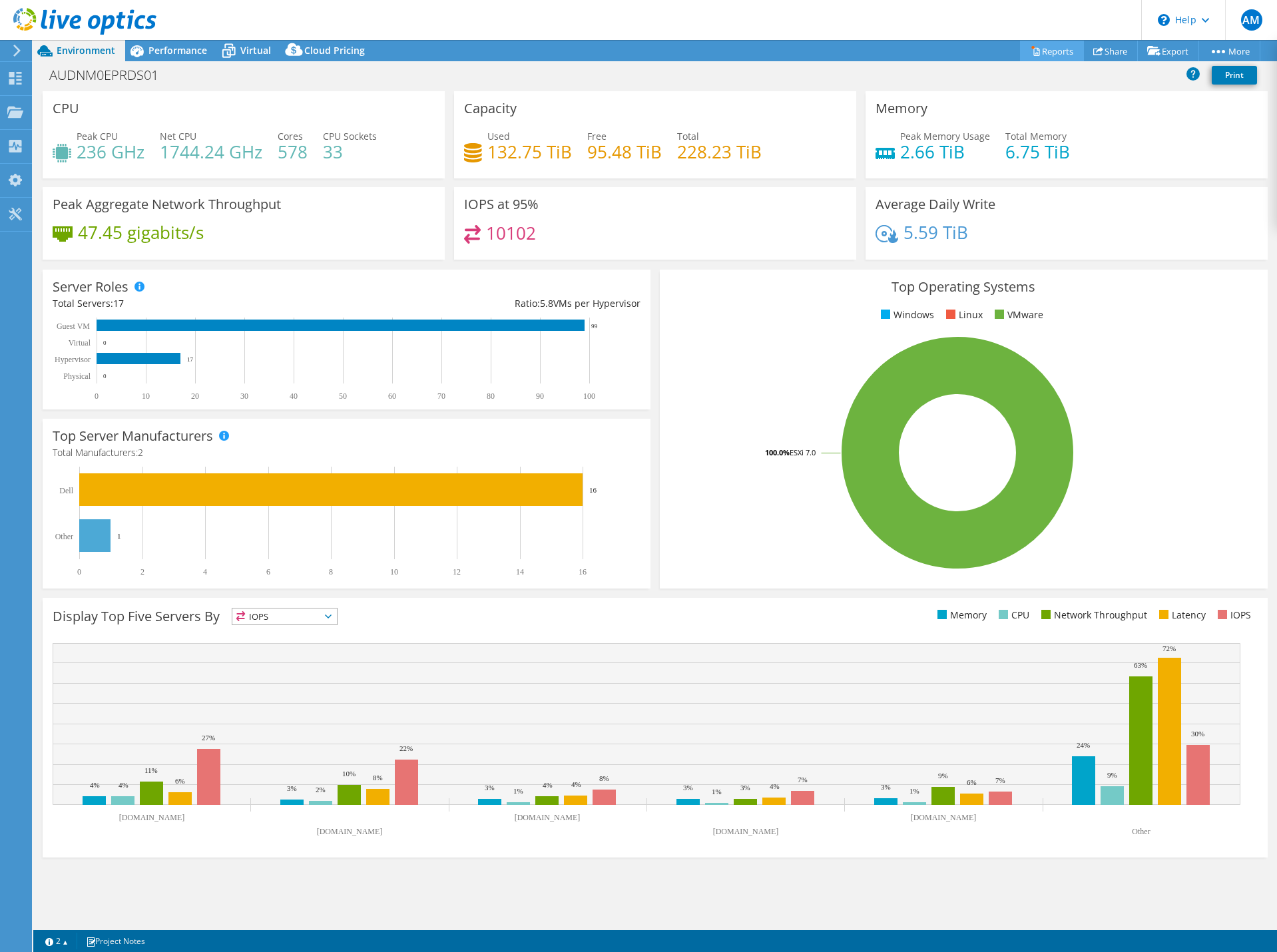
click at [1040, 49] on link "Reports" at bounding box center [1051, 51] width 64 height 20
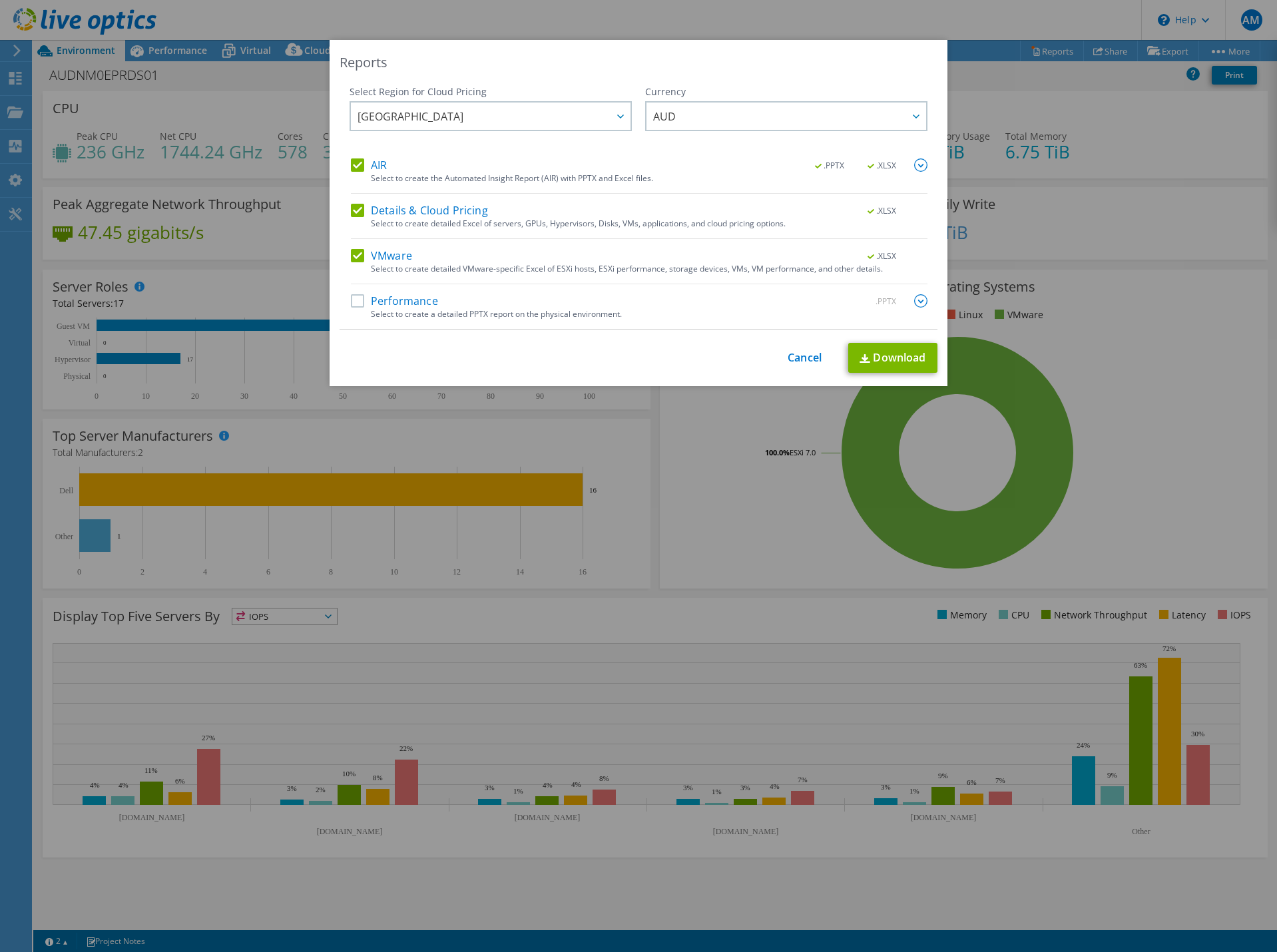
click at [354, 304] on label "Performance" at bounding box center [394, 301] width 87 height 13
click at [0, 0] on input "Performance" at bounding box center [0, 0] width 0 height 0
click at [881, 353] on link "Download" at bounding box center [892, 357] width 89 height 30
click at [798, 358] on link "Cancel" at bounding box center [804, 358] width 34 height 13
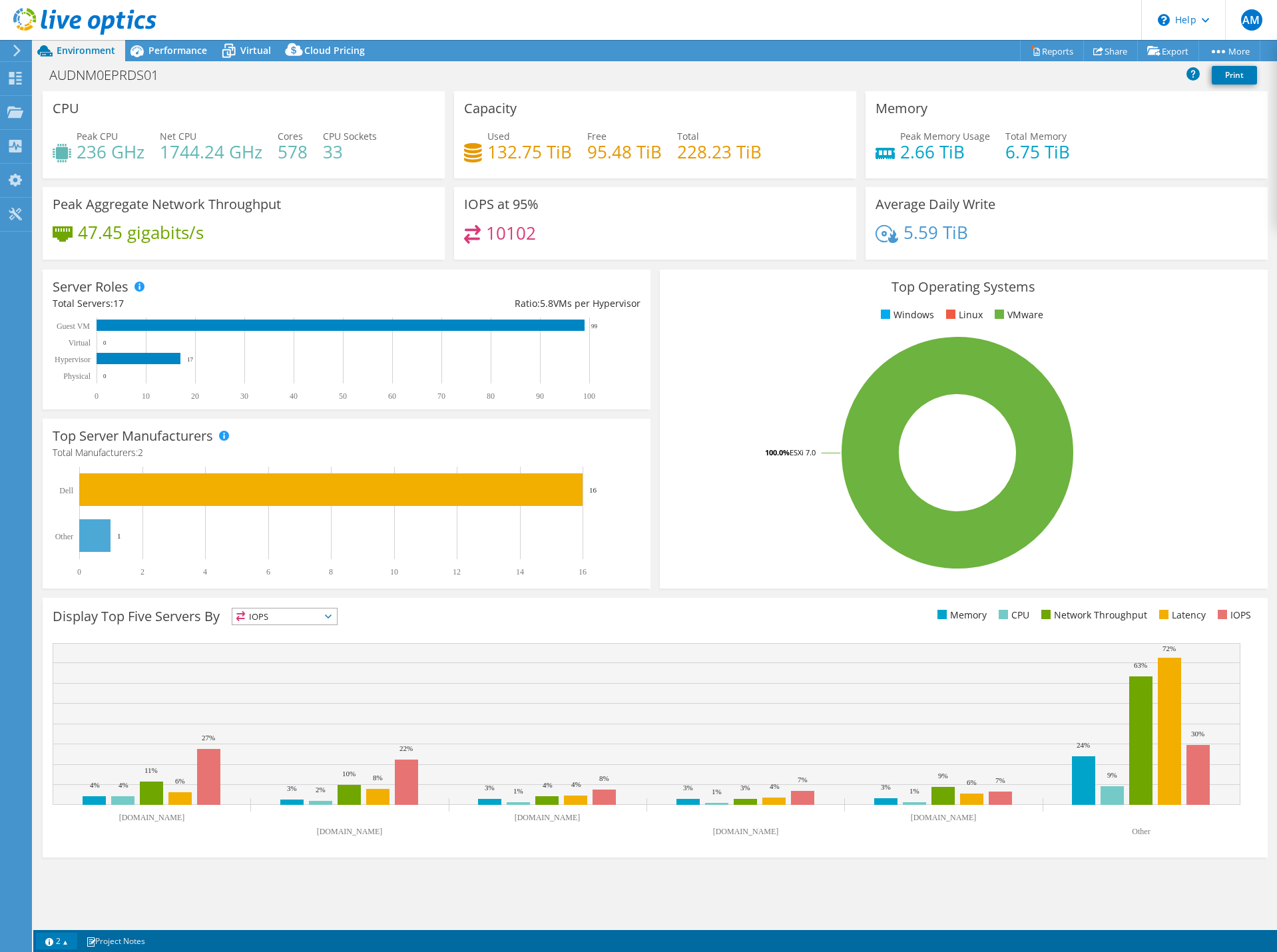
click at [68, 942] on link "2" at bounding box center [56, 941] width 41 height 17
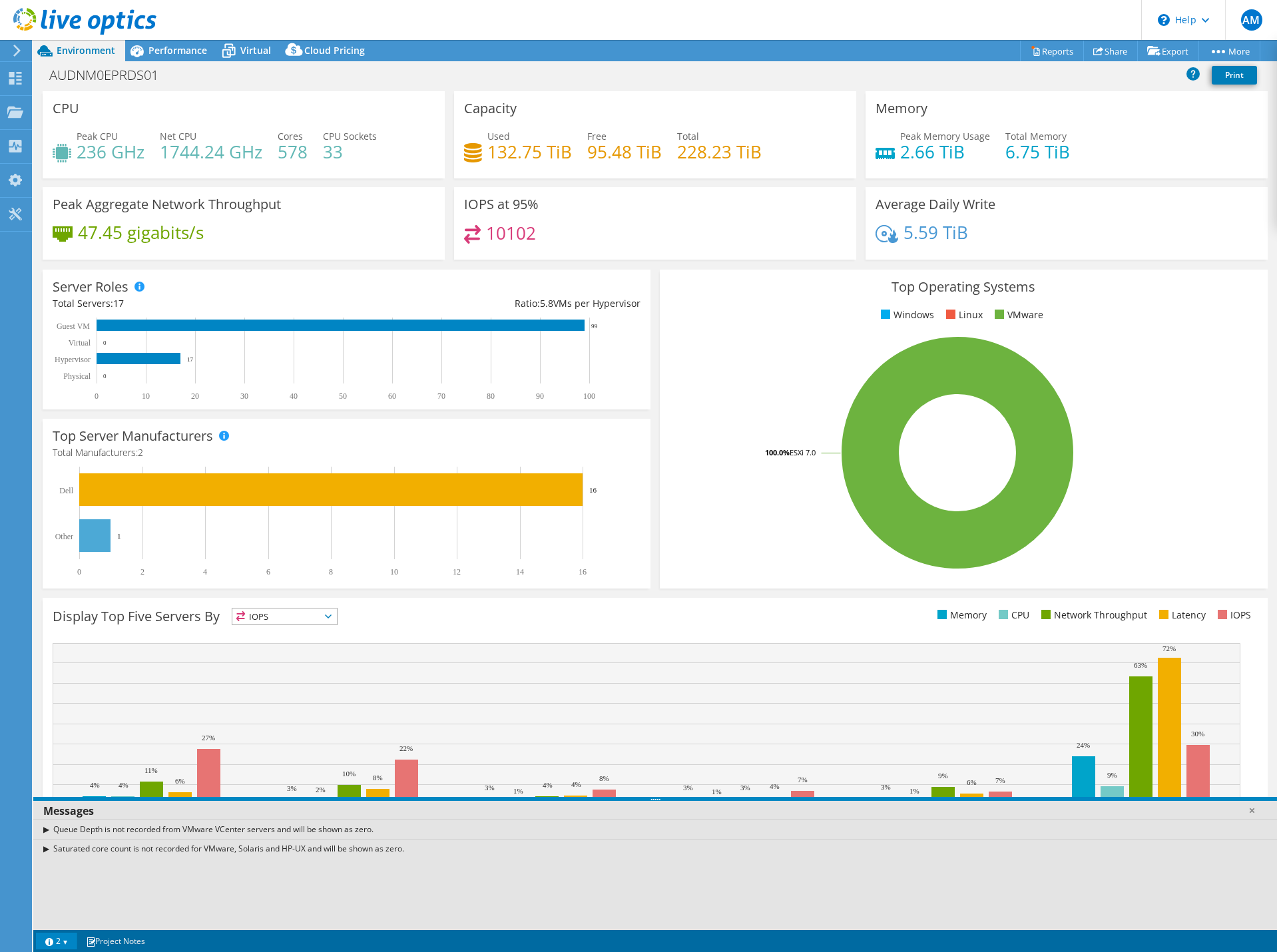
click at [47, 829] on div "Queue Depth is not recorded from VMware VCenter servers and will be shown as ze…" at bounding box center [655, 829] width 1244 height 19
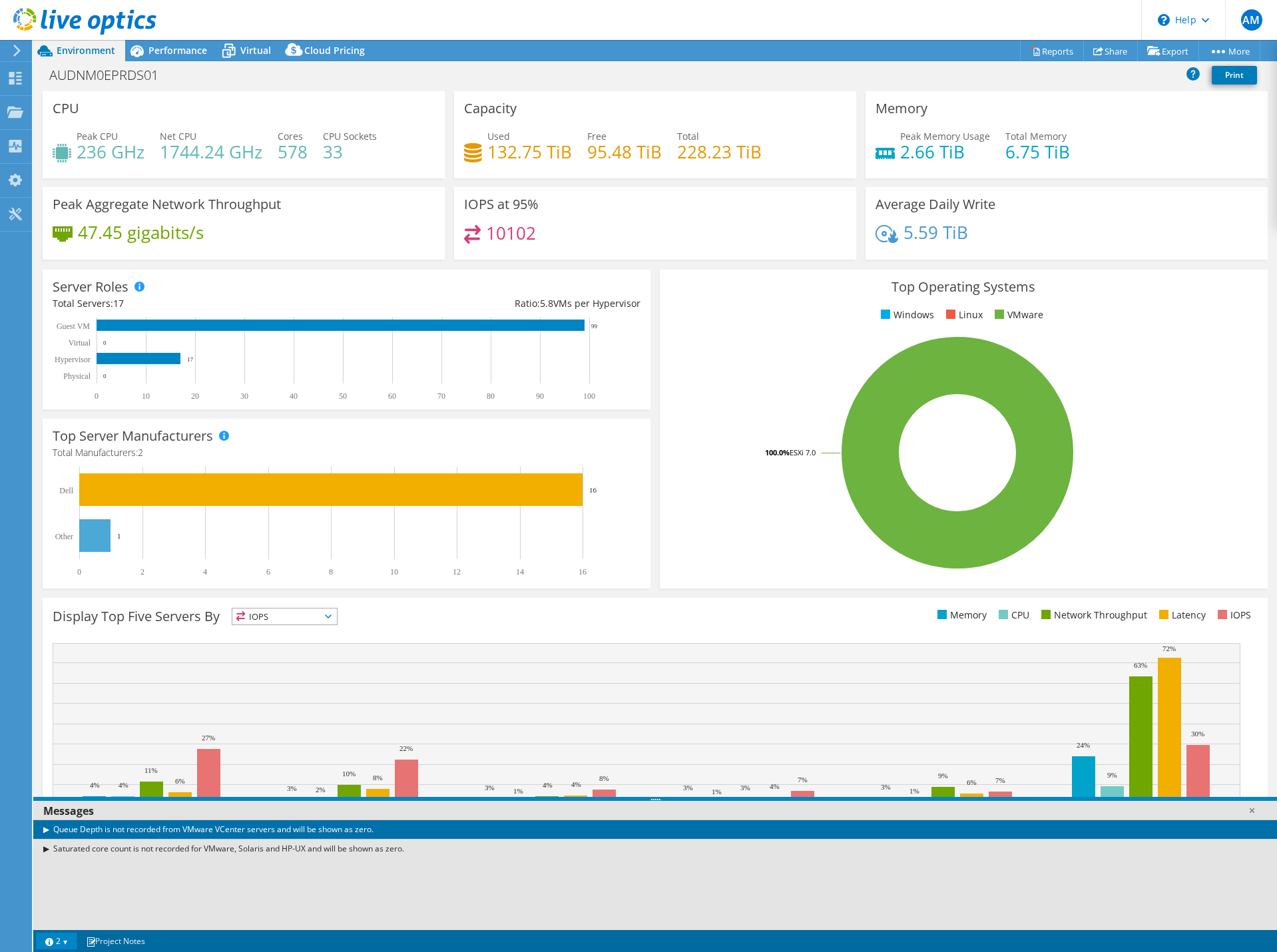
click at [44, 829] on div "Queue Depth is not recorded from VMware VCenter servers and will be shown as ze…" at bounding box center [655, 829] width 1244 height 19
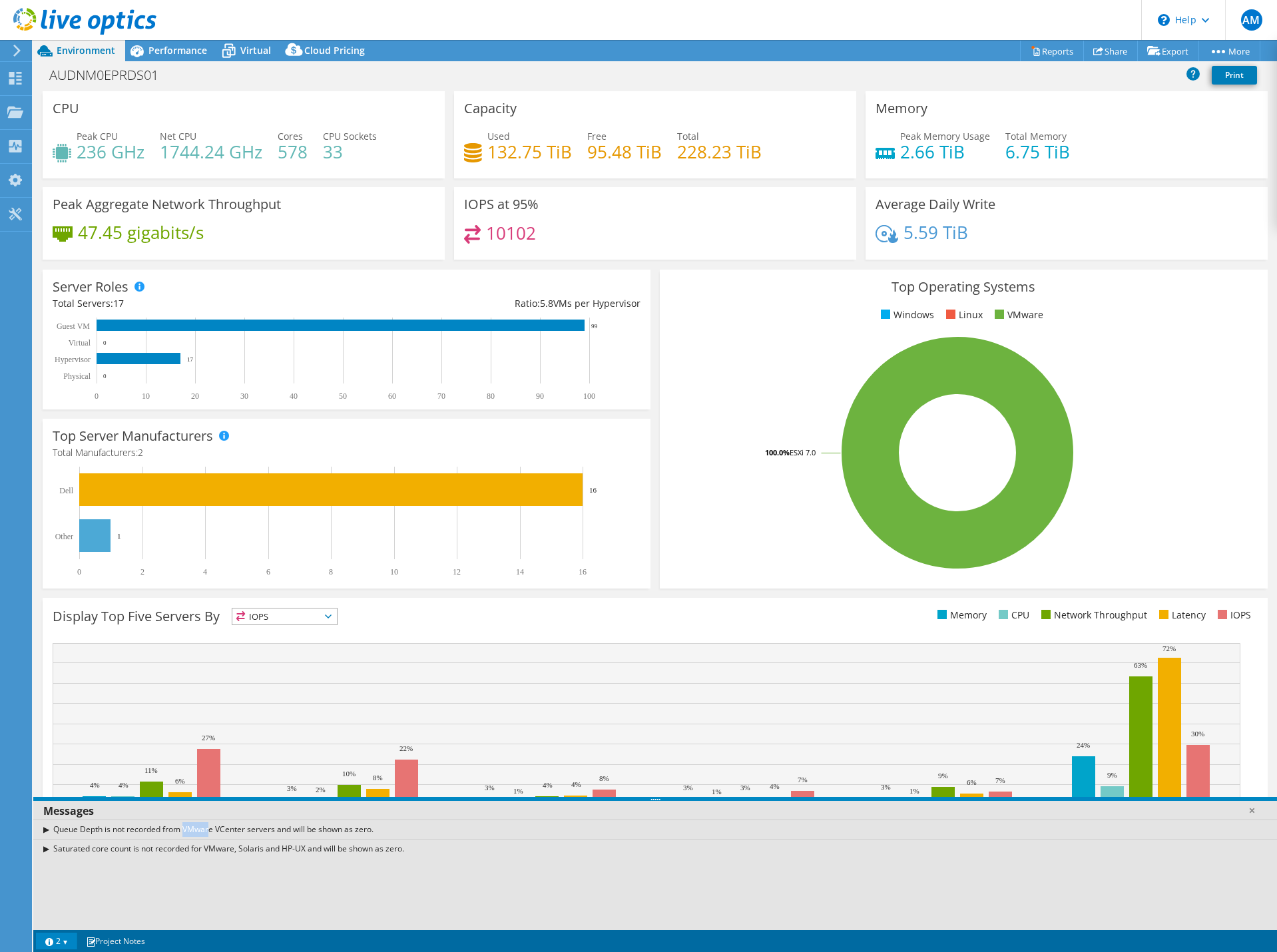
click at [44, 829] on div "Queue Depth is not recorded from VMware VCenter servers and will be shown as ze…" at bounding box center [655, 829] width 1244 height 19
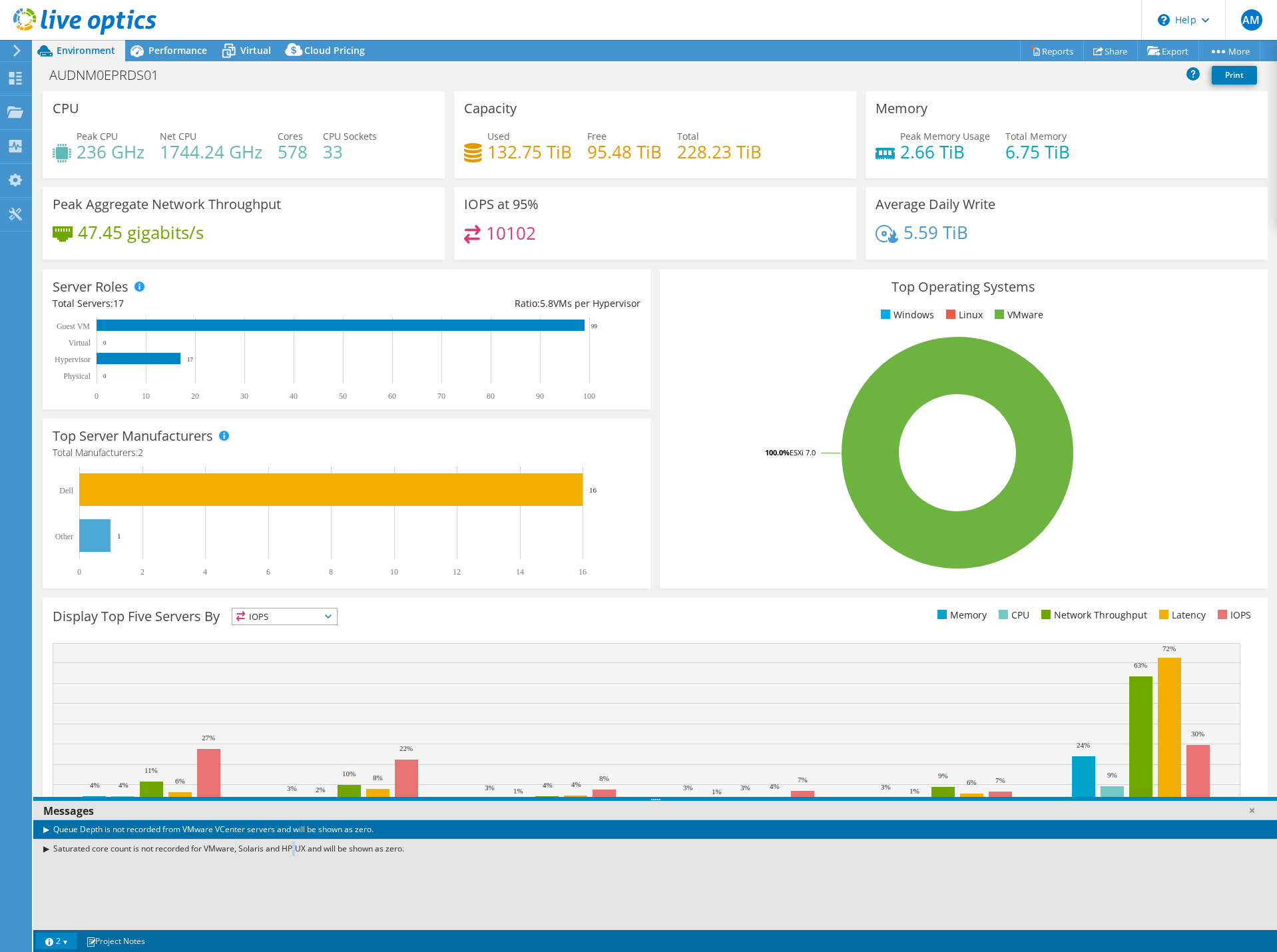
click at [167, 866] on div "Queue Depth is not recorded from VMware VCenter servers and will be shown as ze…" at bounding box center [655, 875] width 1244 height 110
click at [1253, 810] on link at bounding box center [1251, 810] width 13 height 13
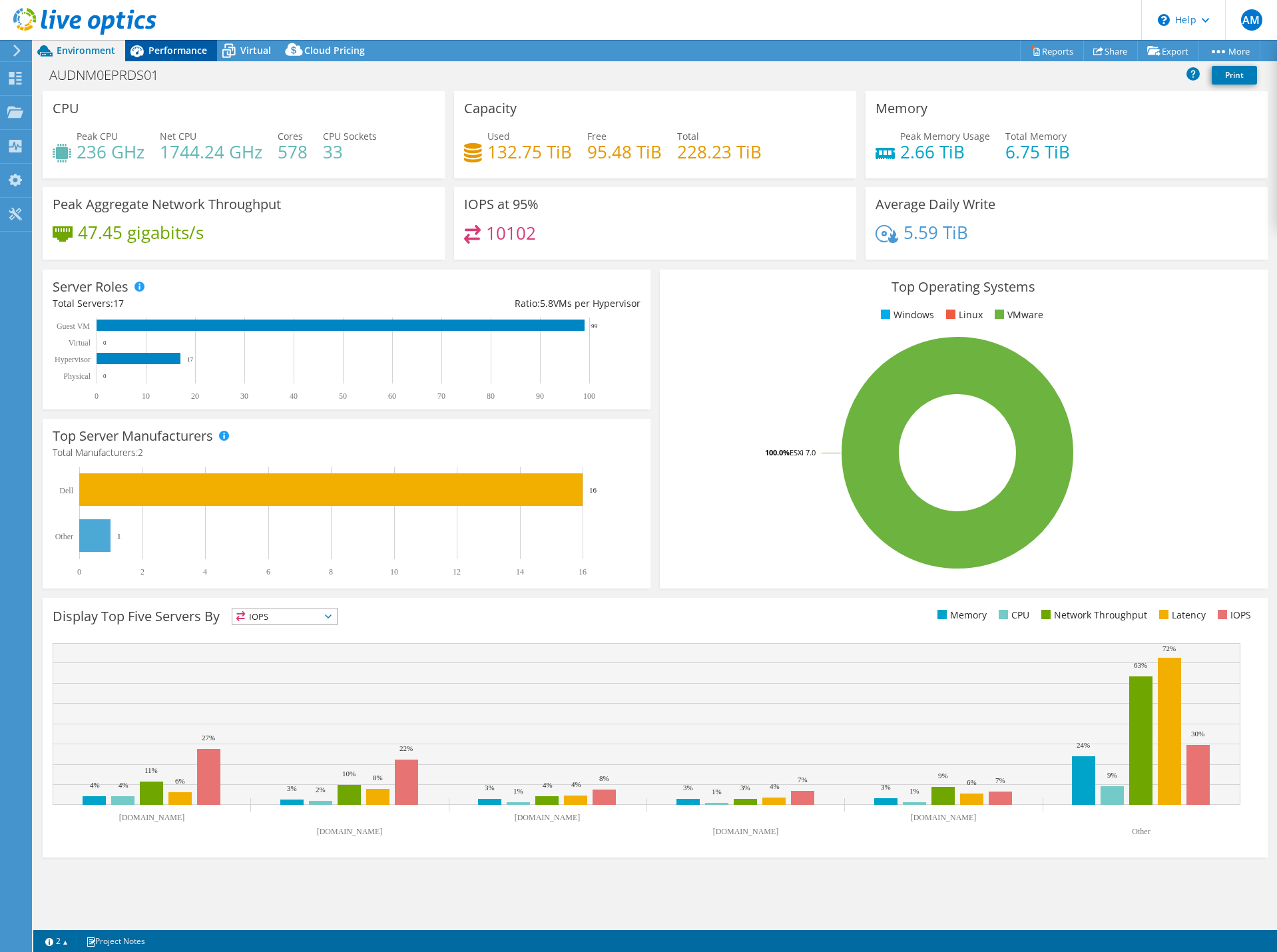
click at [163, 59] on div "Performance" at bounding box center [171, 50] width 92 height 21
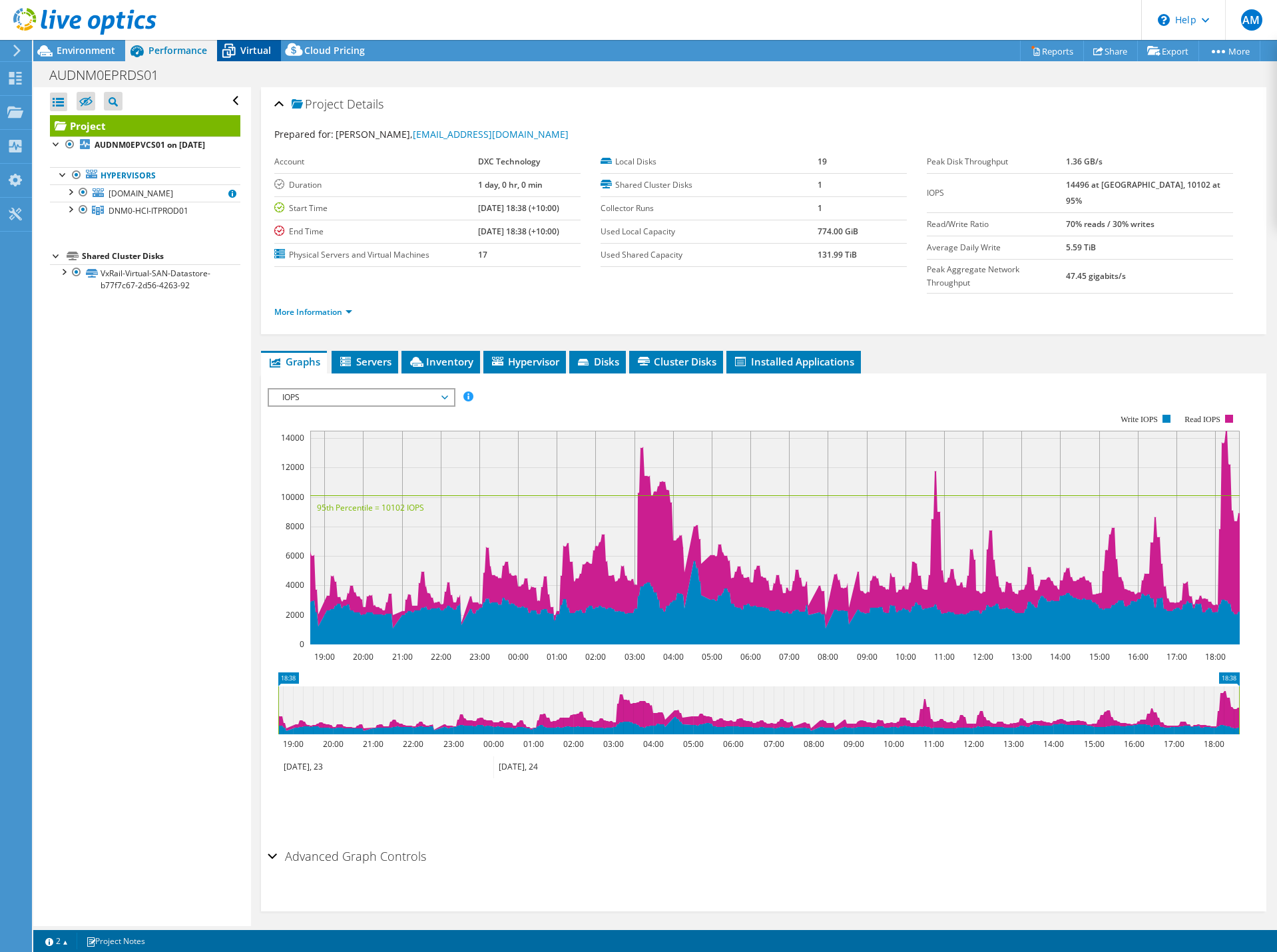
click at [244, 54] on span "Virtual" at bounding box center [255, 51] width 30 height 13
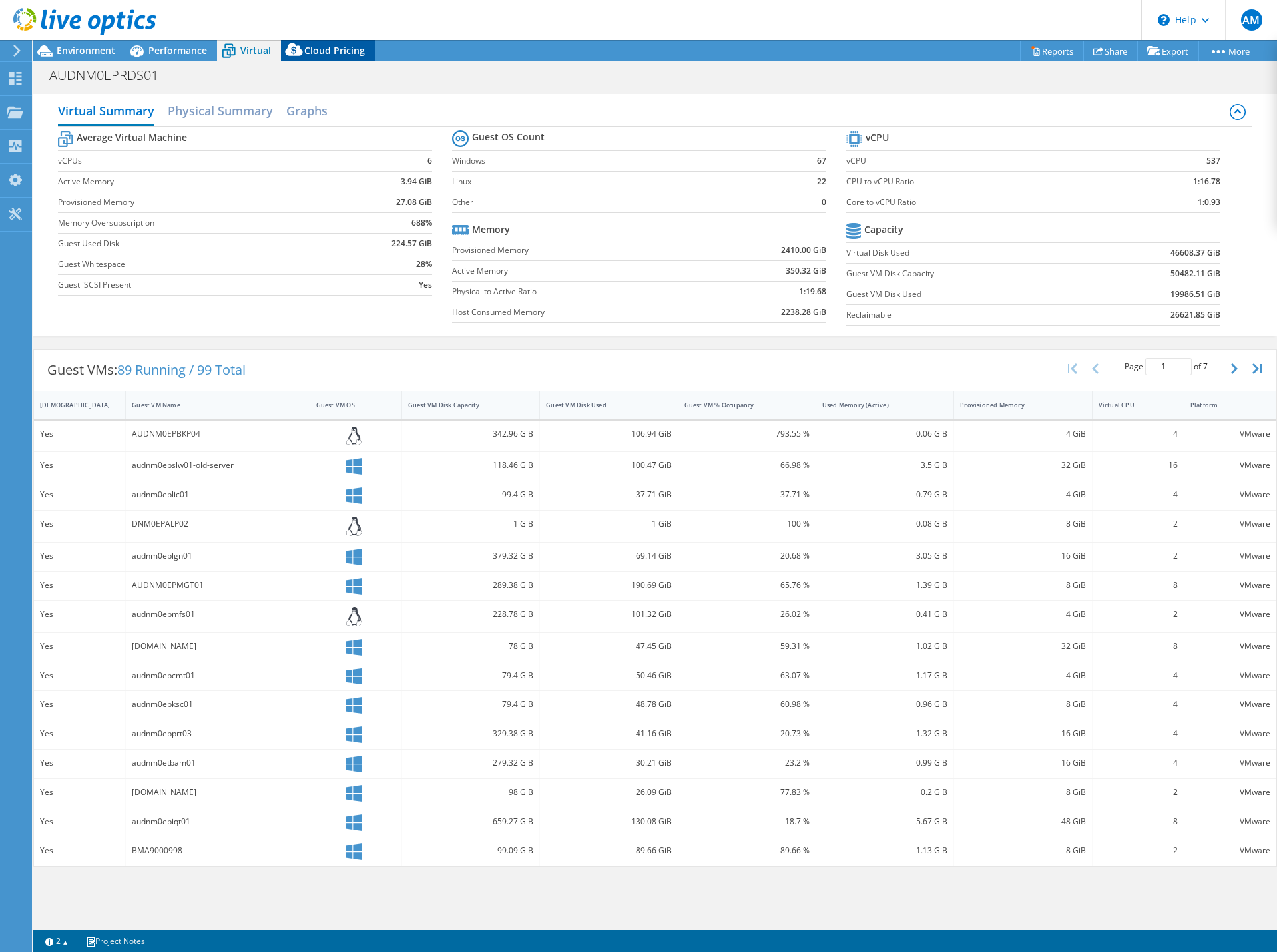
click at [296, 52] on icon at bounding box center [293, 50] width 17 height 13
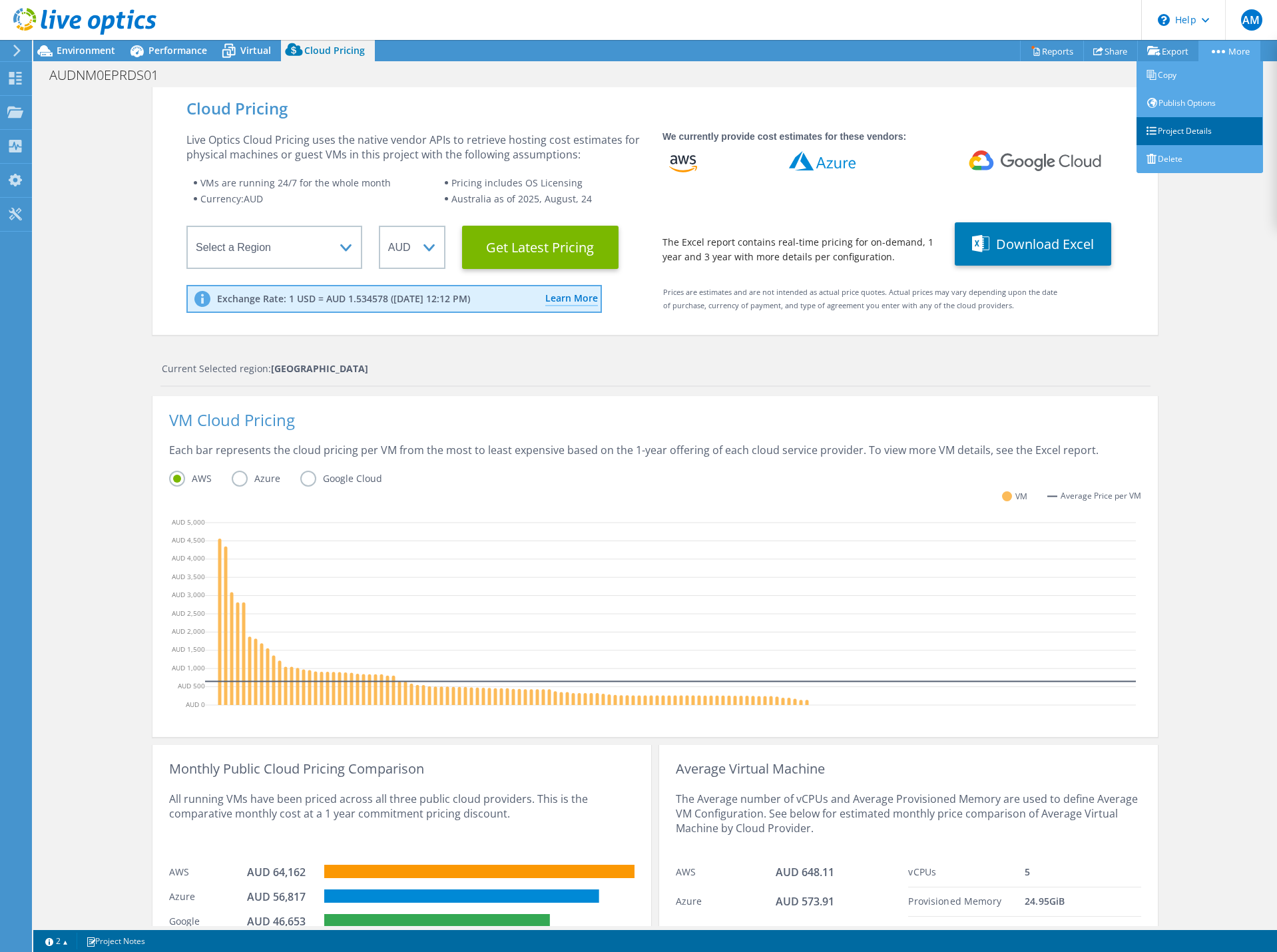
click at [1185, 136] on link "Project Details" at bounding box center [1199, 131] width 126 height 28
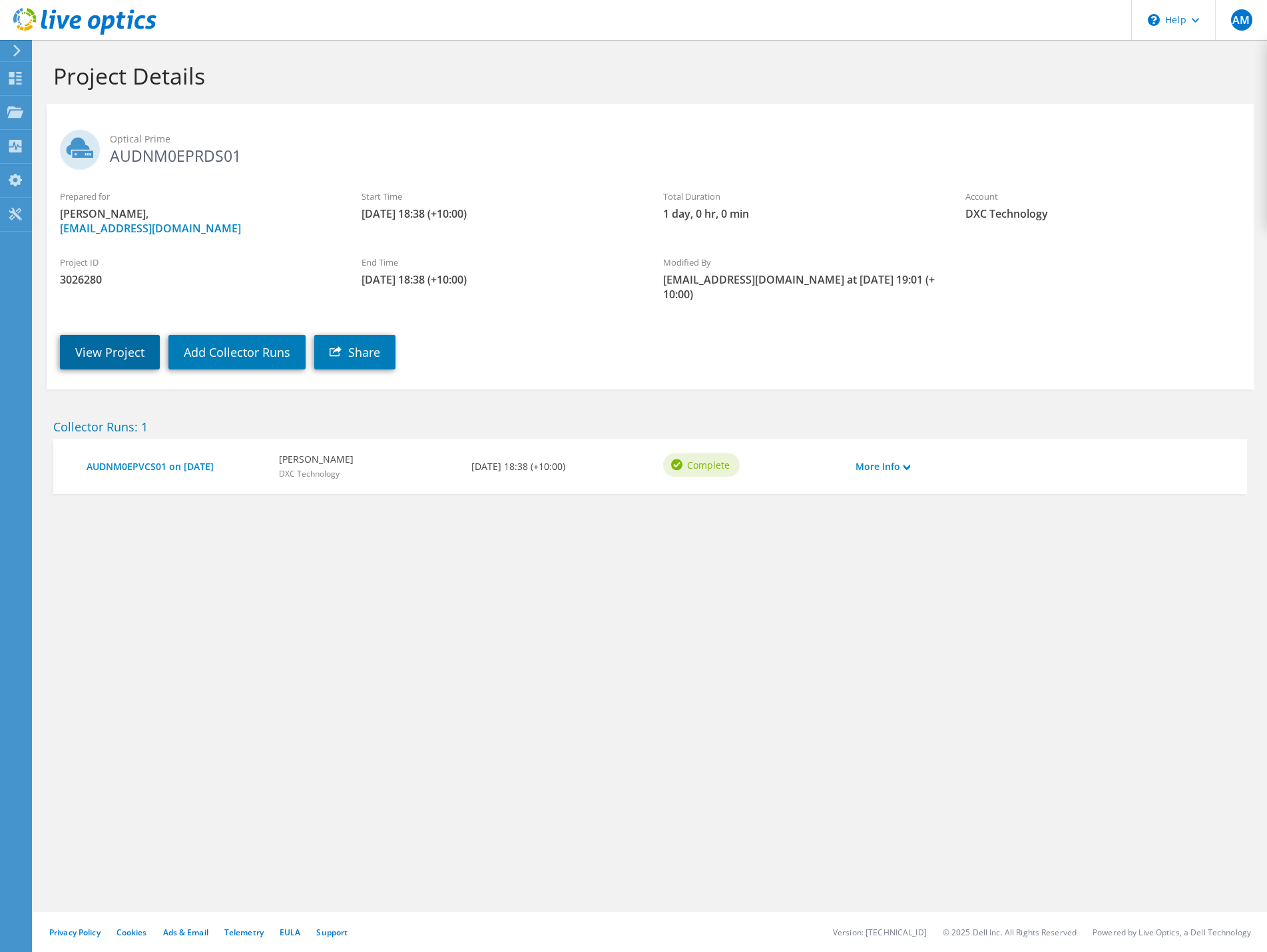
click at [120, 343] on link "View Project" at bounding box center [110, 353] width 99 height 35
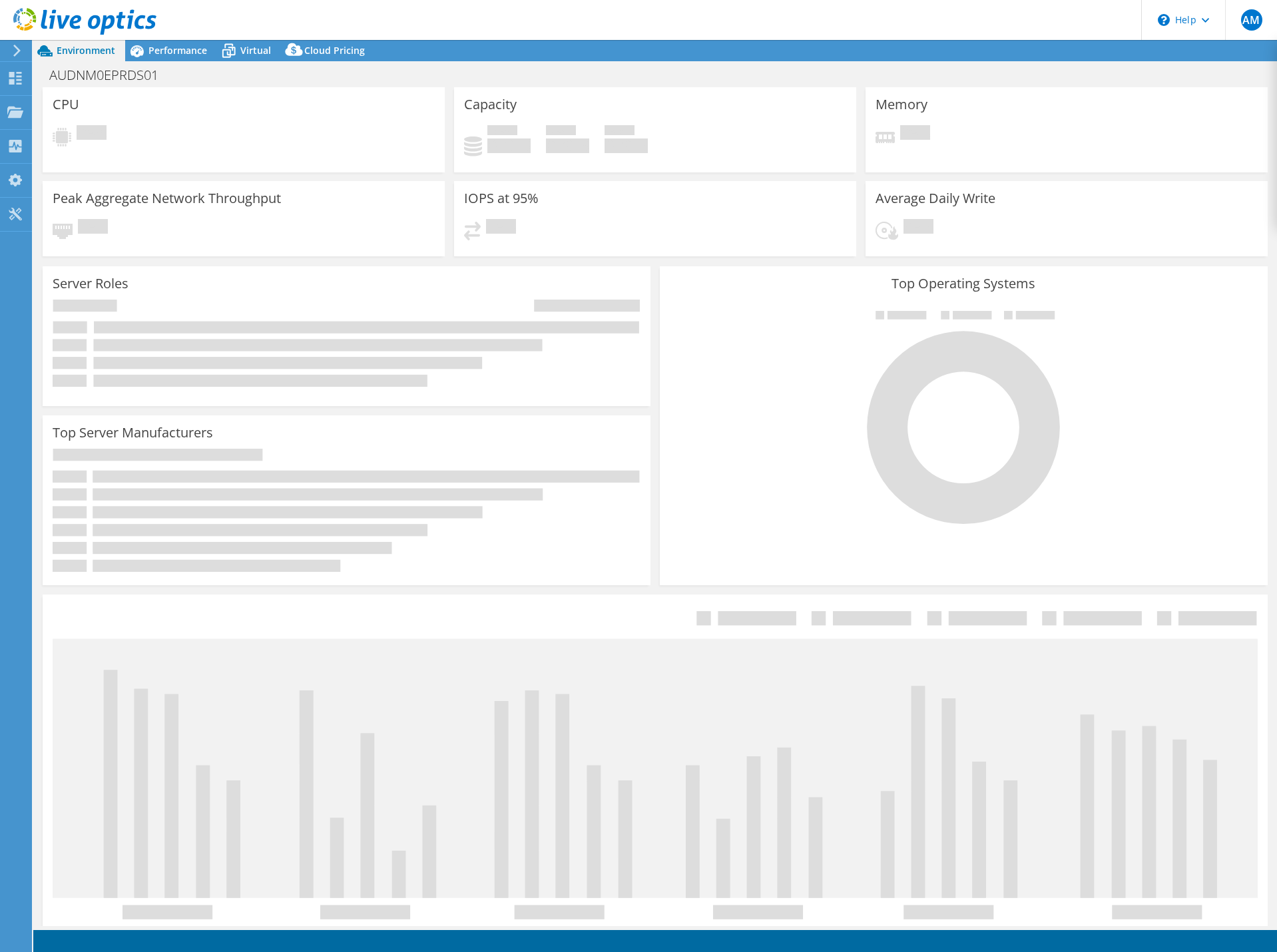
select select "[GEOGRAPHIC_DATA]"
select select "AUD"
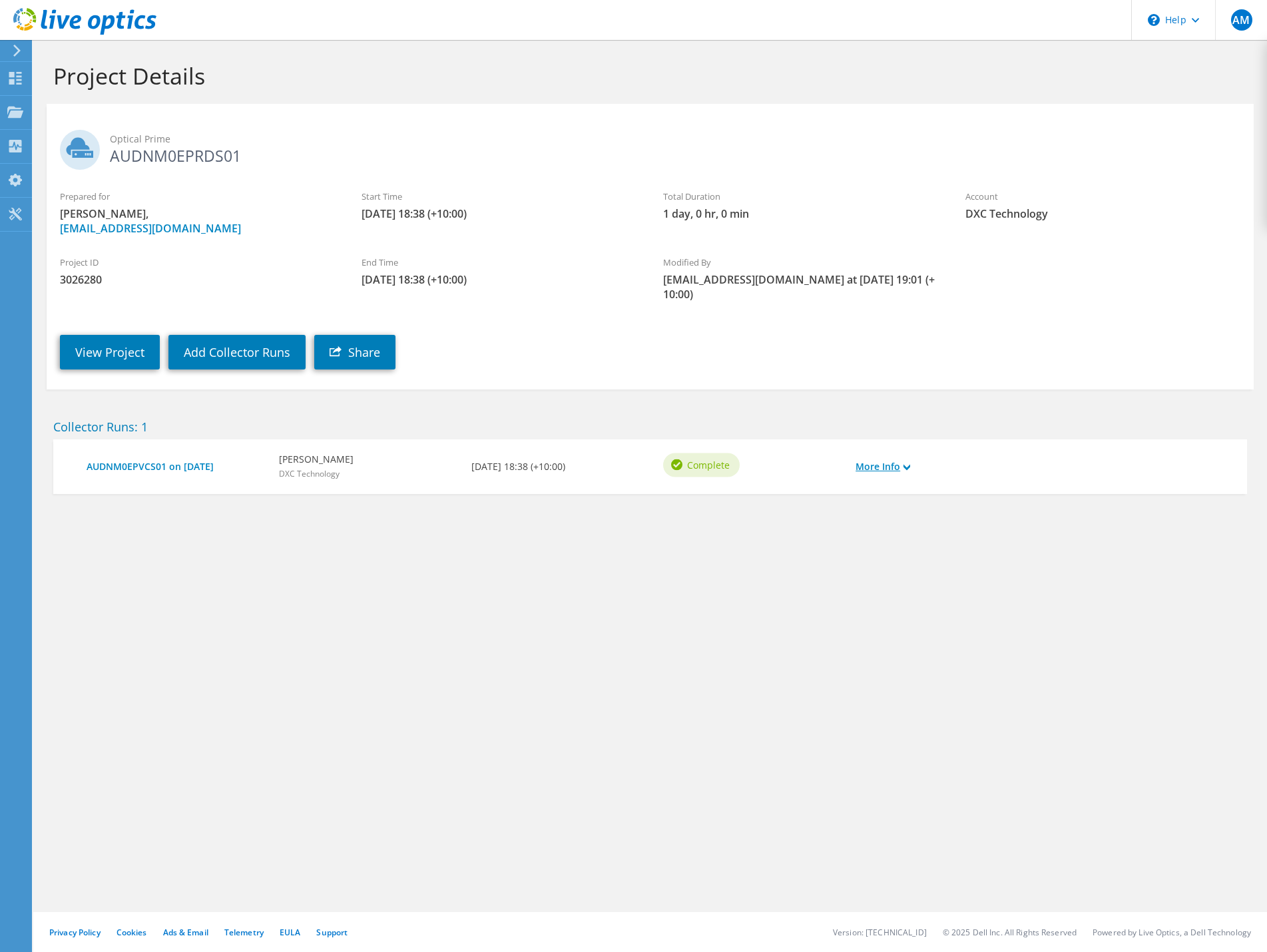
click at [880, 459] on link "More Info" at bounding box center [882, 467] width 54 height 15
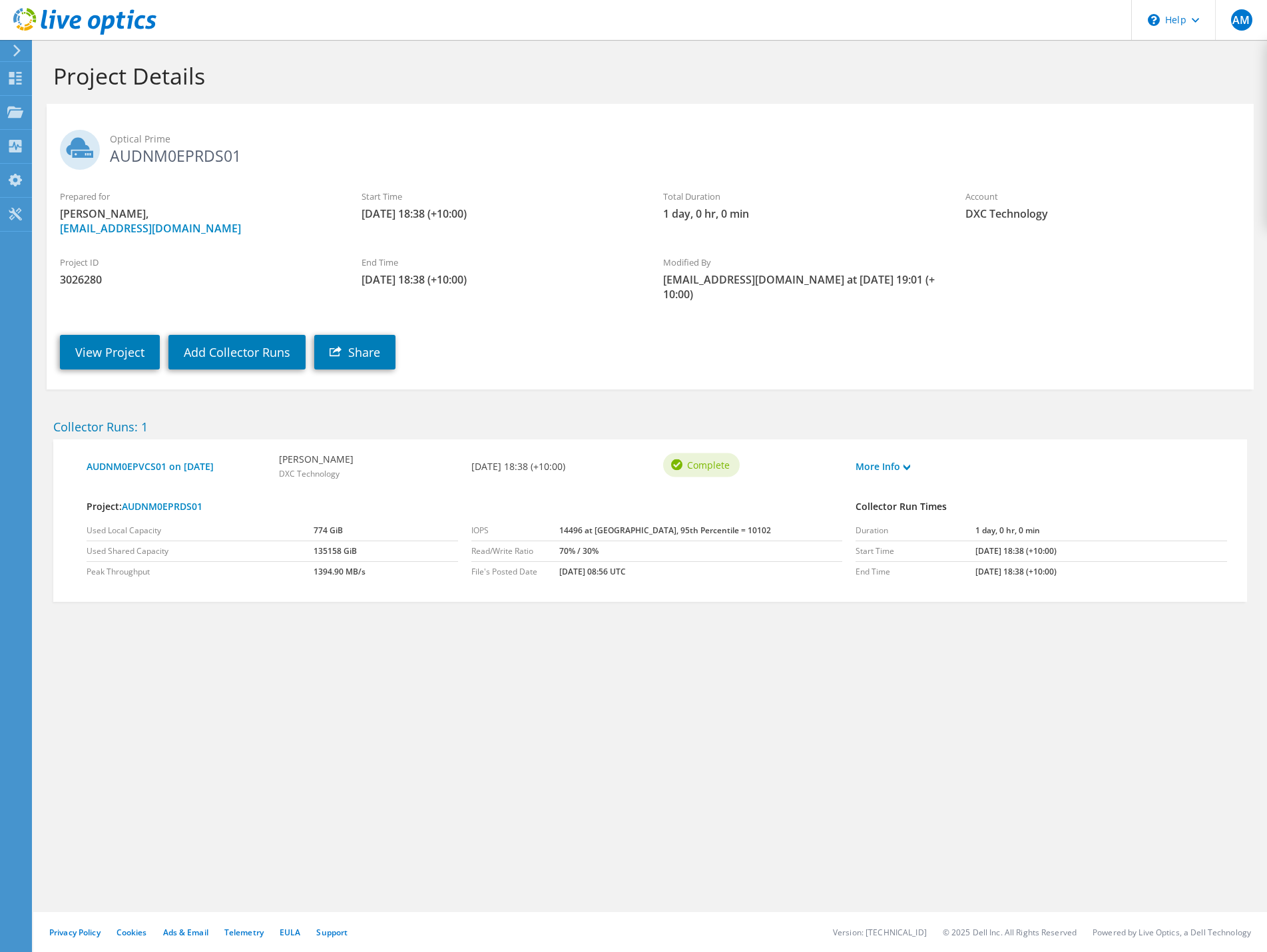
click at [165, 148] on h2 "Optical Prime AUDNM0EPRDS01" at bounding box center [650, 146] width 1180 height 33
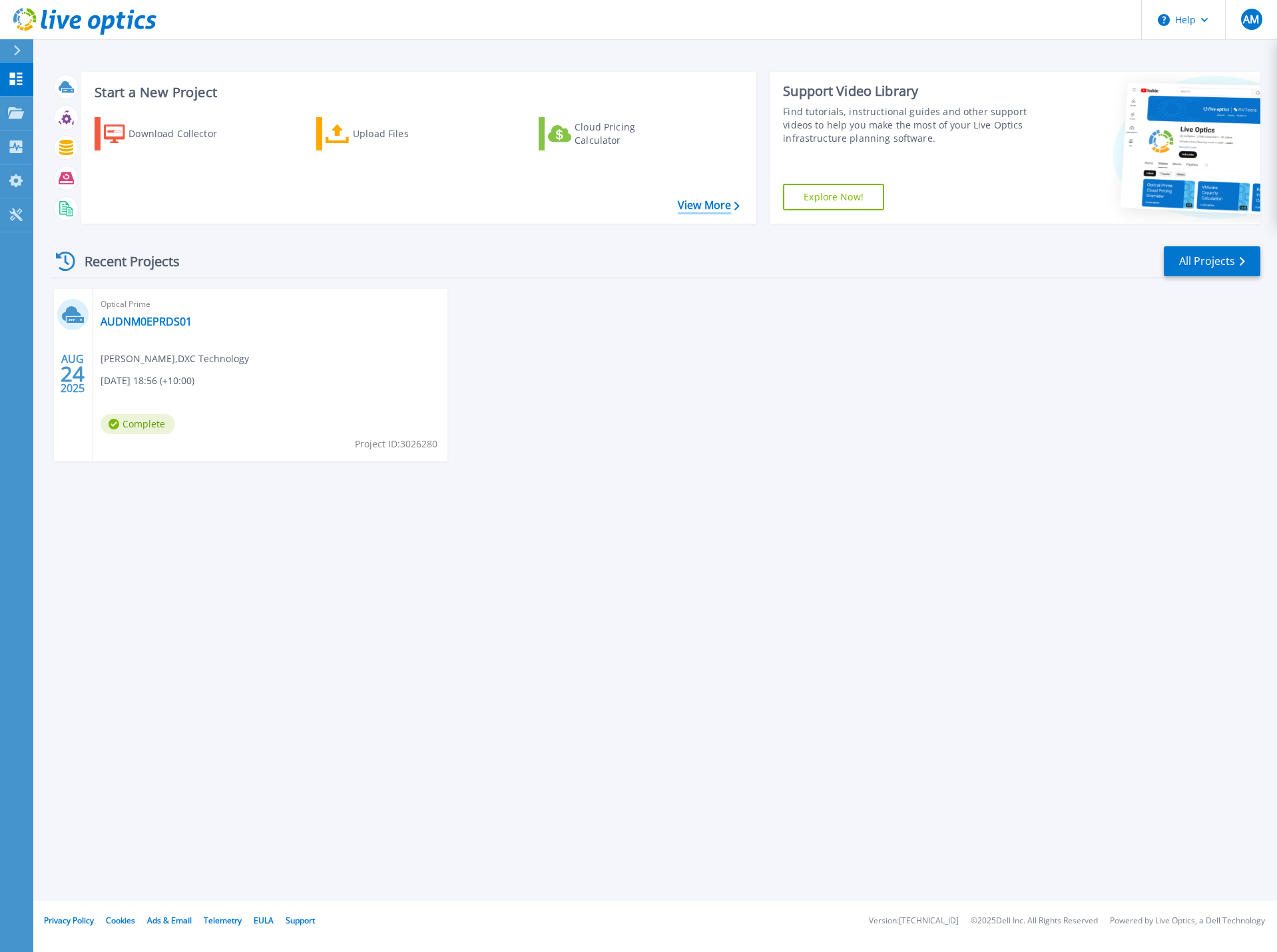
click at [691, 207] on link "View More" at bounding box center [708, 205] width 62 height 13
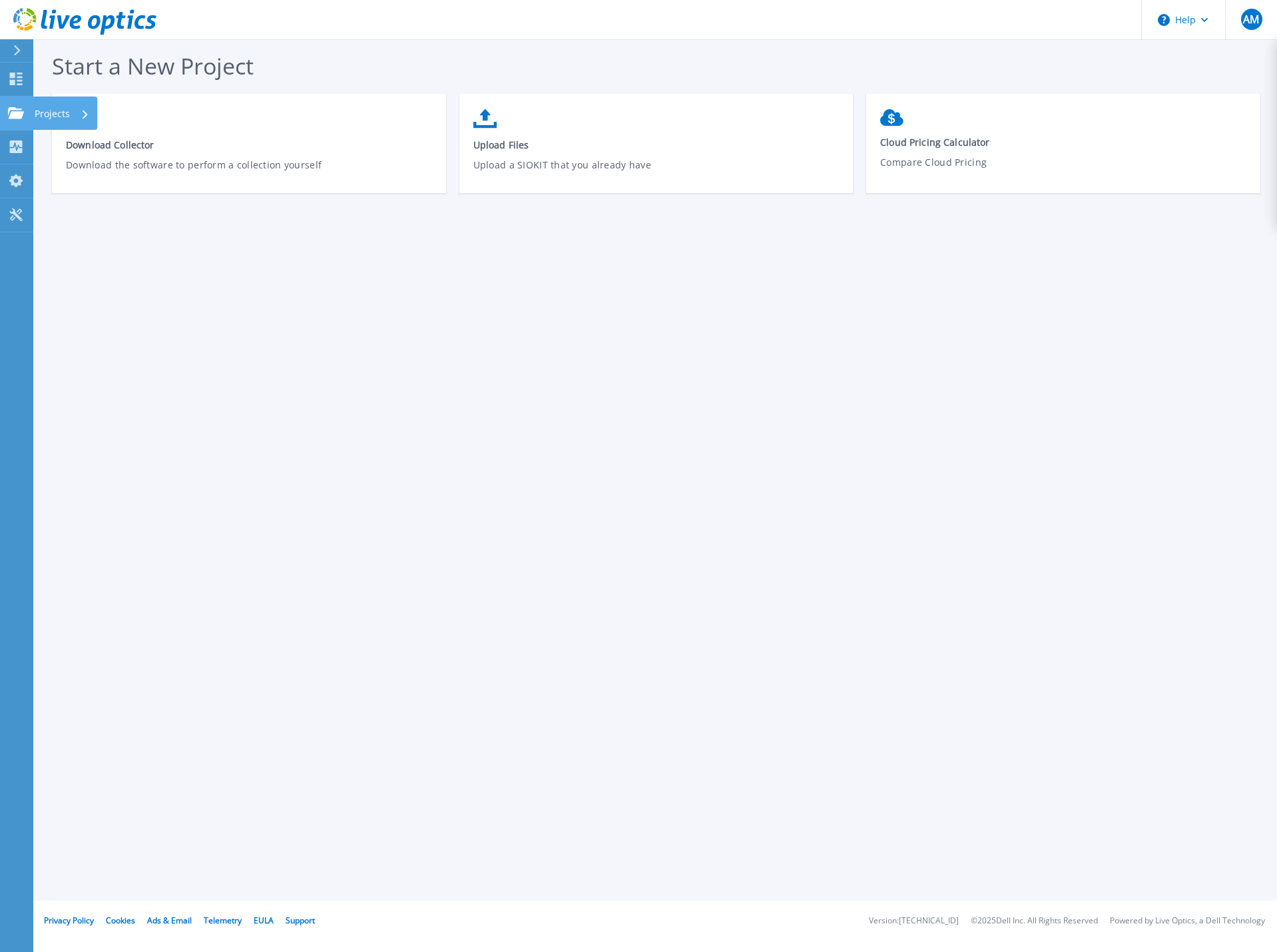
click at [18, 123] on link "Projects Projects" at bounding box center [17, 113] width 33 height 34
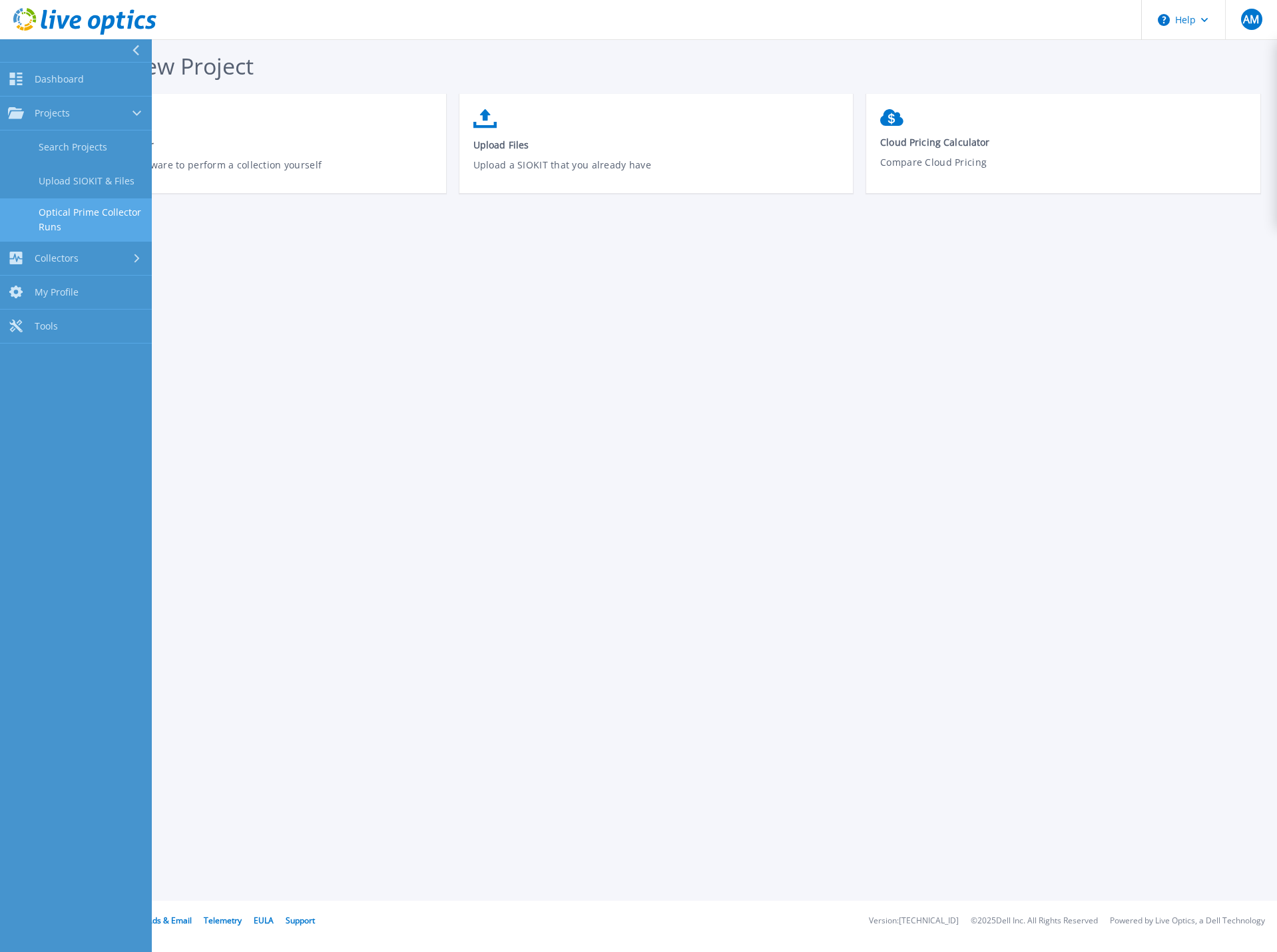
click at [66, 217] on link "Optical Prime Collector Runs" at bounding box center [75, 219] width 152 height 42
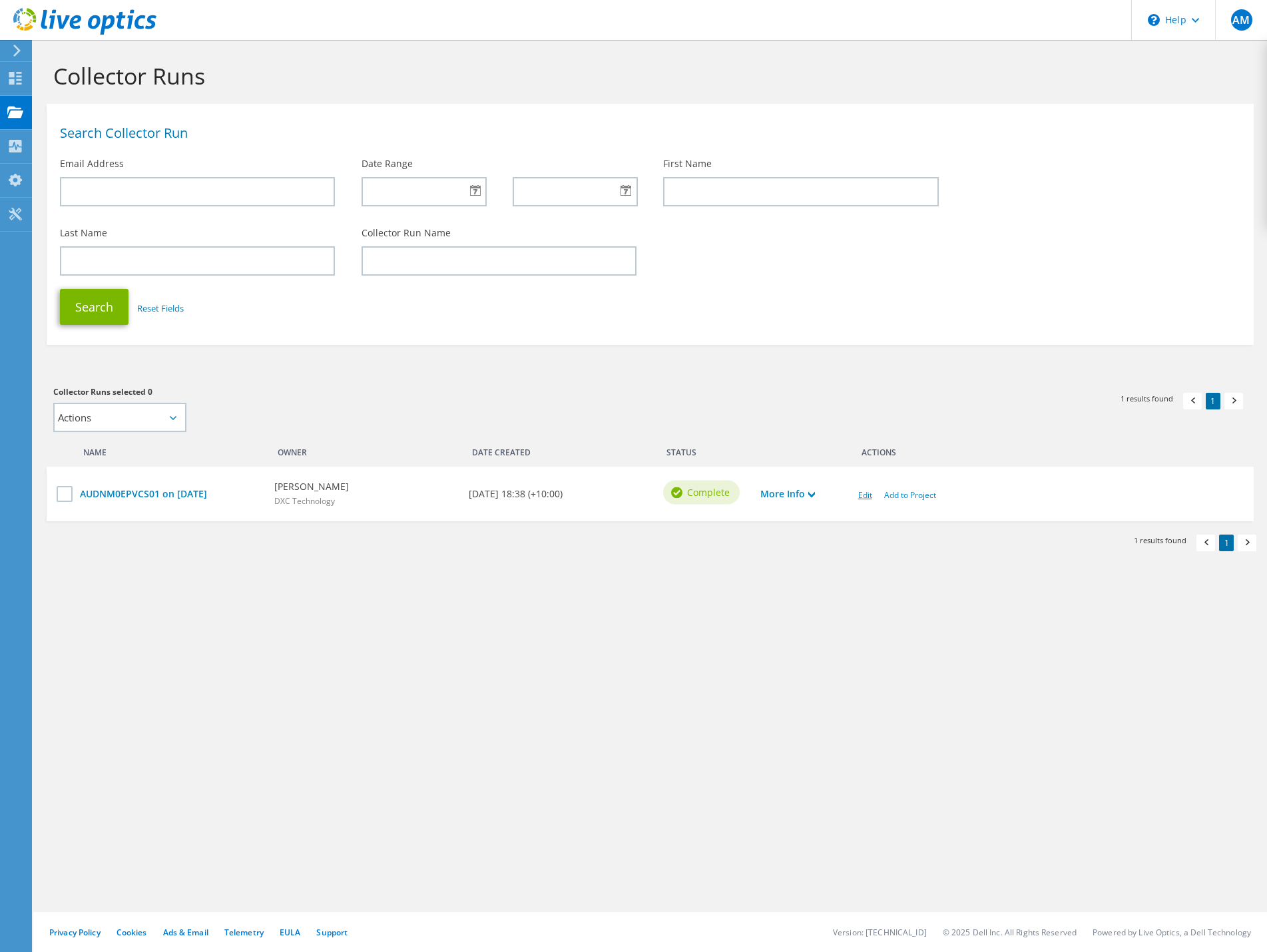
click at [863, 494] on link "Edit" at bounding box center [865, 494] width 14 height 11
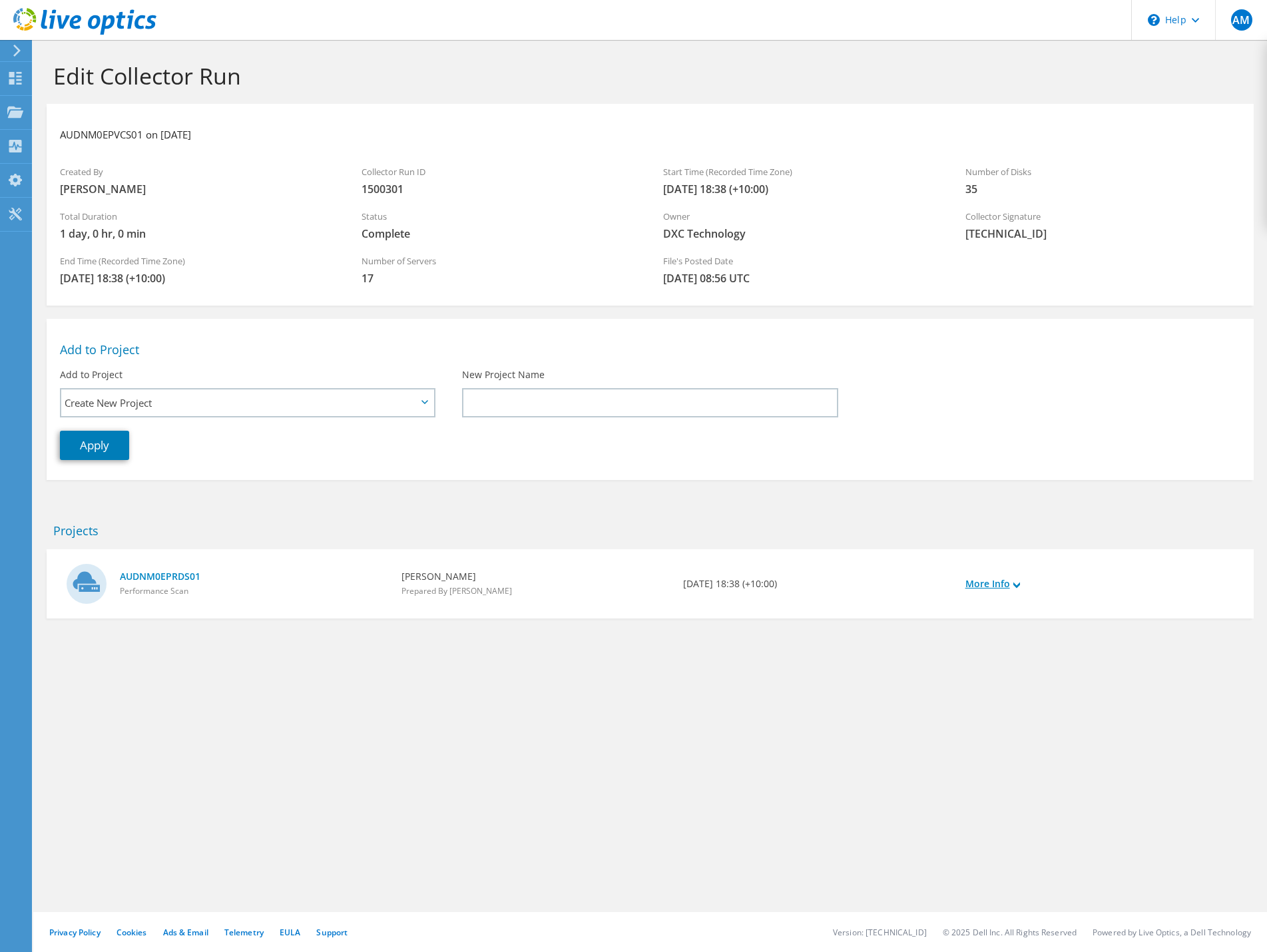
click at [1003, 587] on link "More Info" at bounding box center [992, 584] width 54 height 15
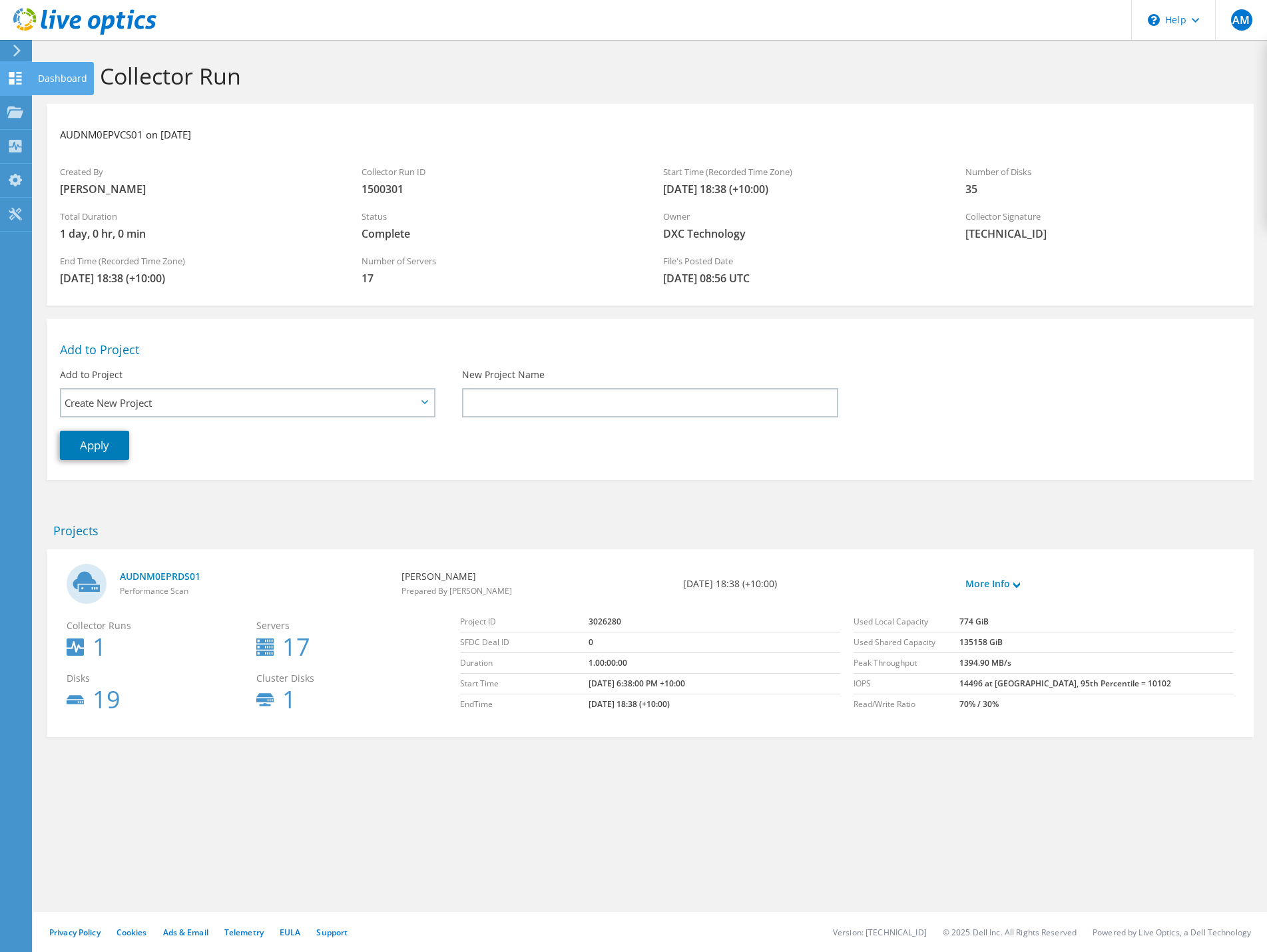
click at [20, 73] on use at bounding box center [16, 78] width 13 height 13
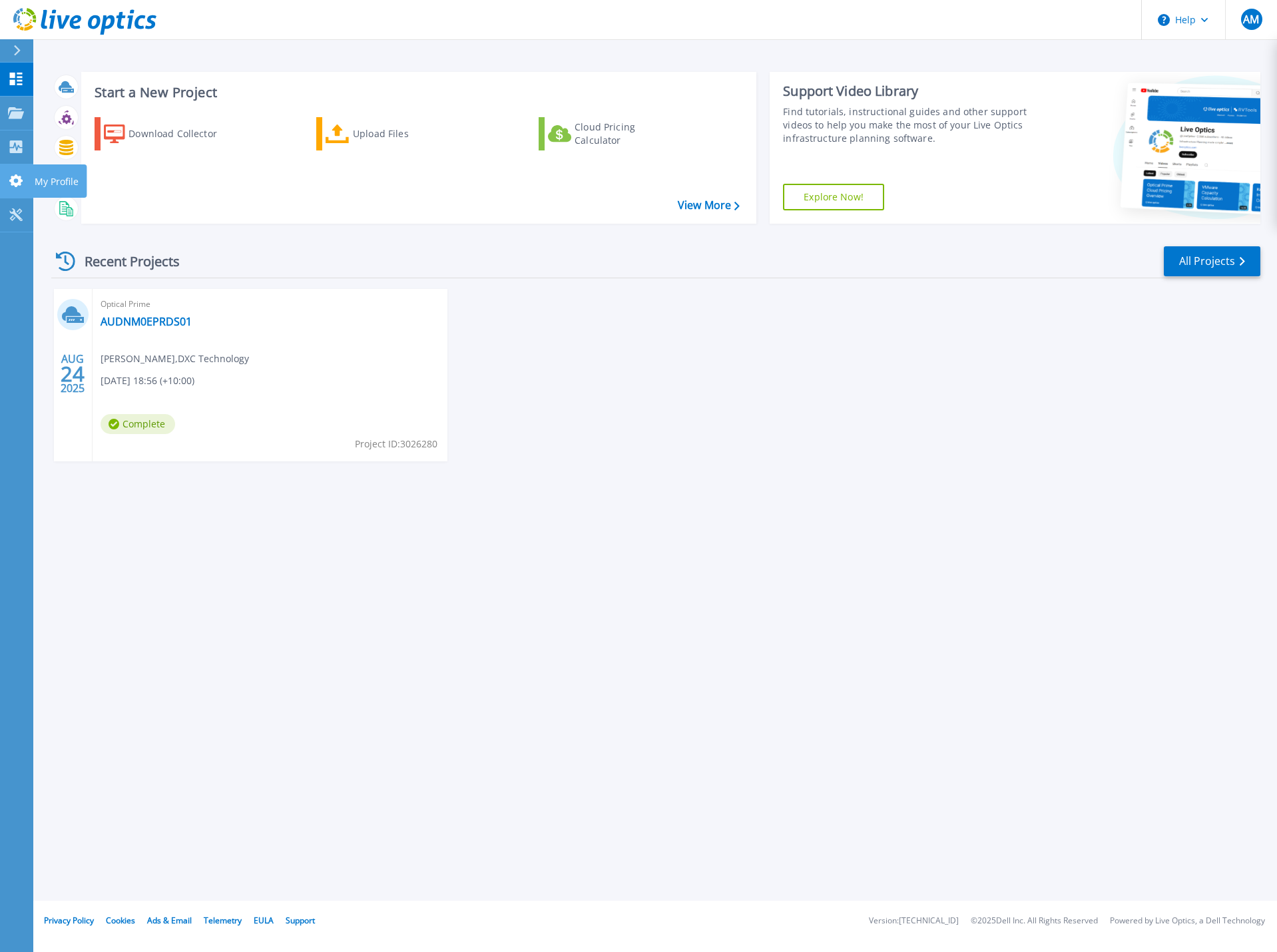
click at [20, 165] on link "My Profile My Profile" at bounding box center [17, 181] width 33 height 34
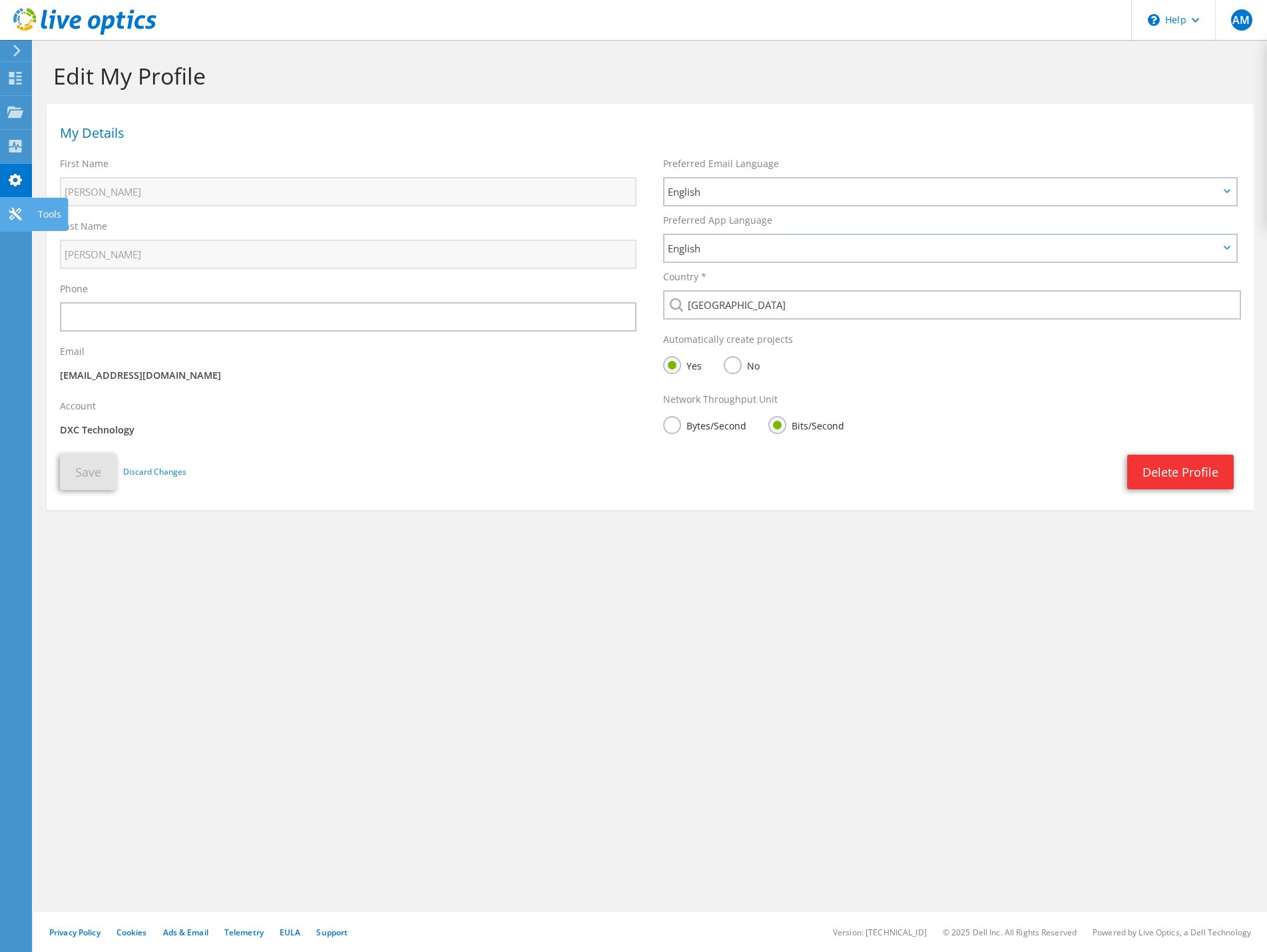
click at [14, 208] on icon at bounding box center [15, 215] width 16 height 13
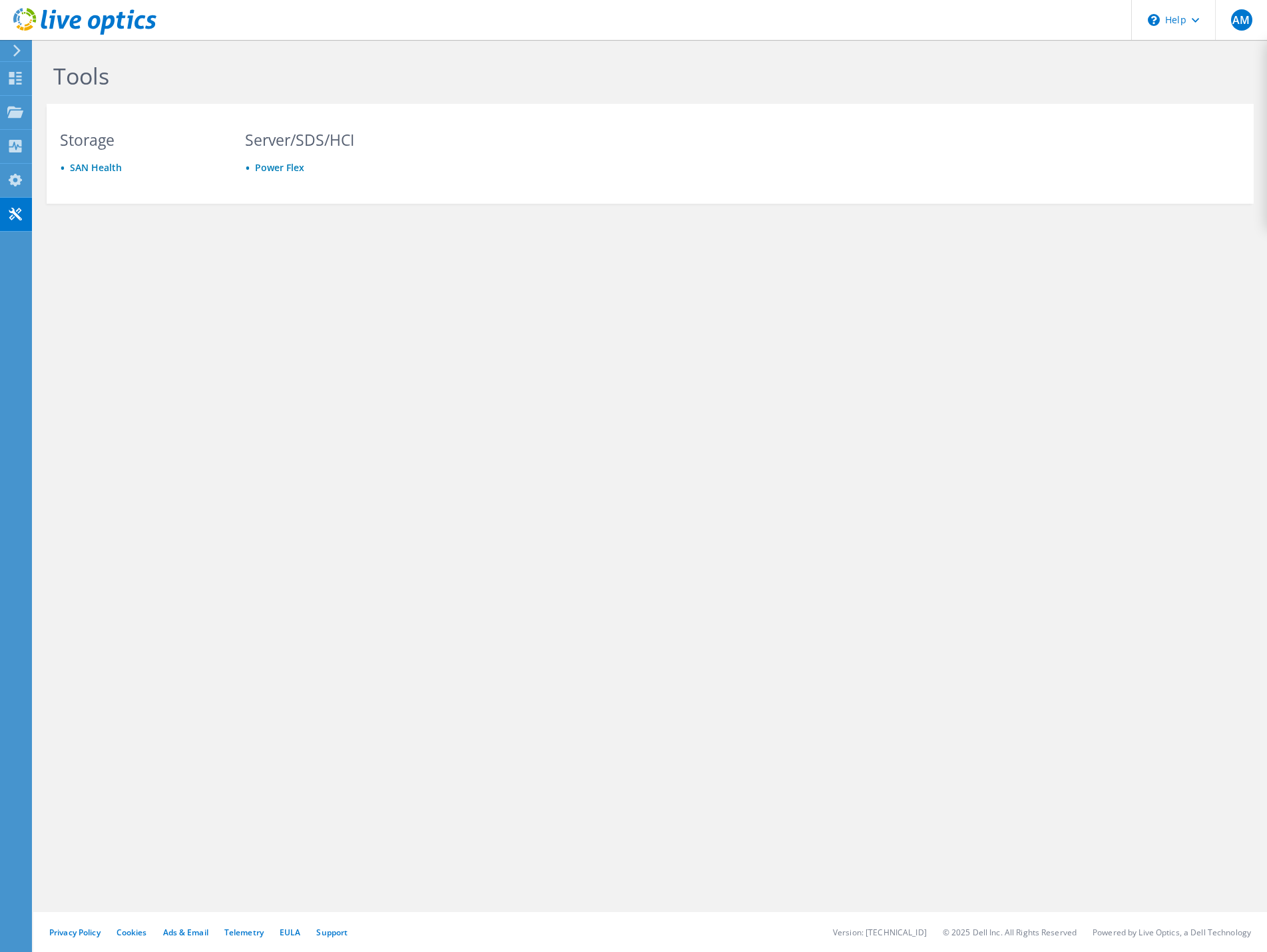
click at [13, 53] on icon at bounding box center [17, 50] width 10 height 12
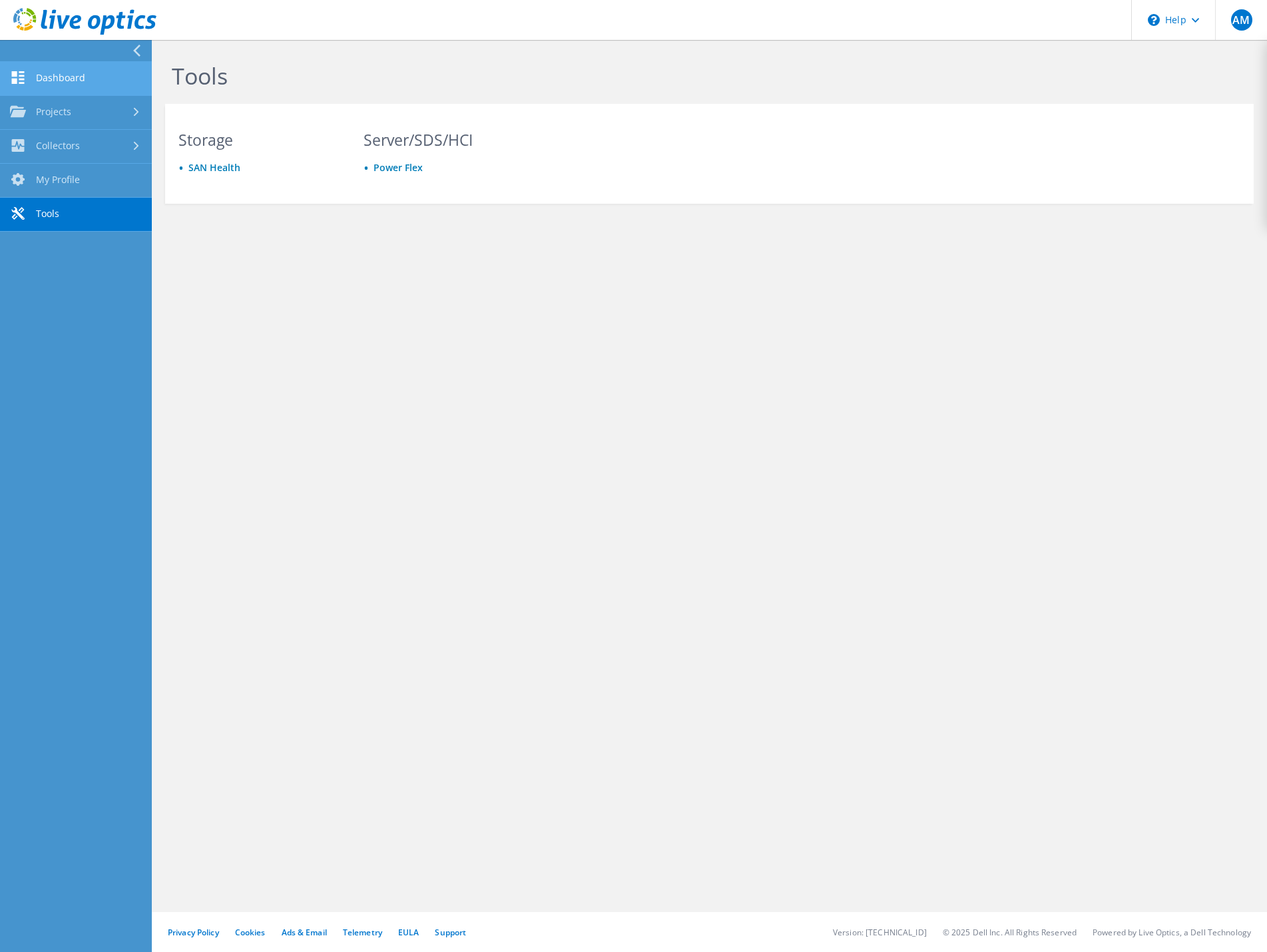
click at [64, 84] on link "Dashboard" at bounding box center [76, 78] width 152 height 34
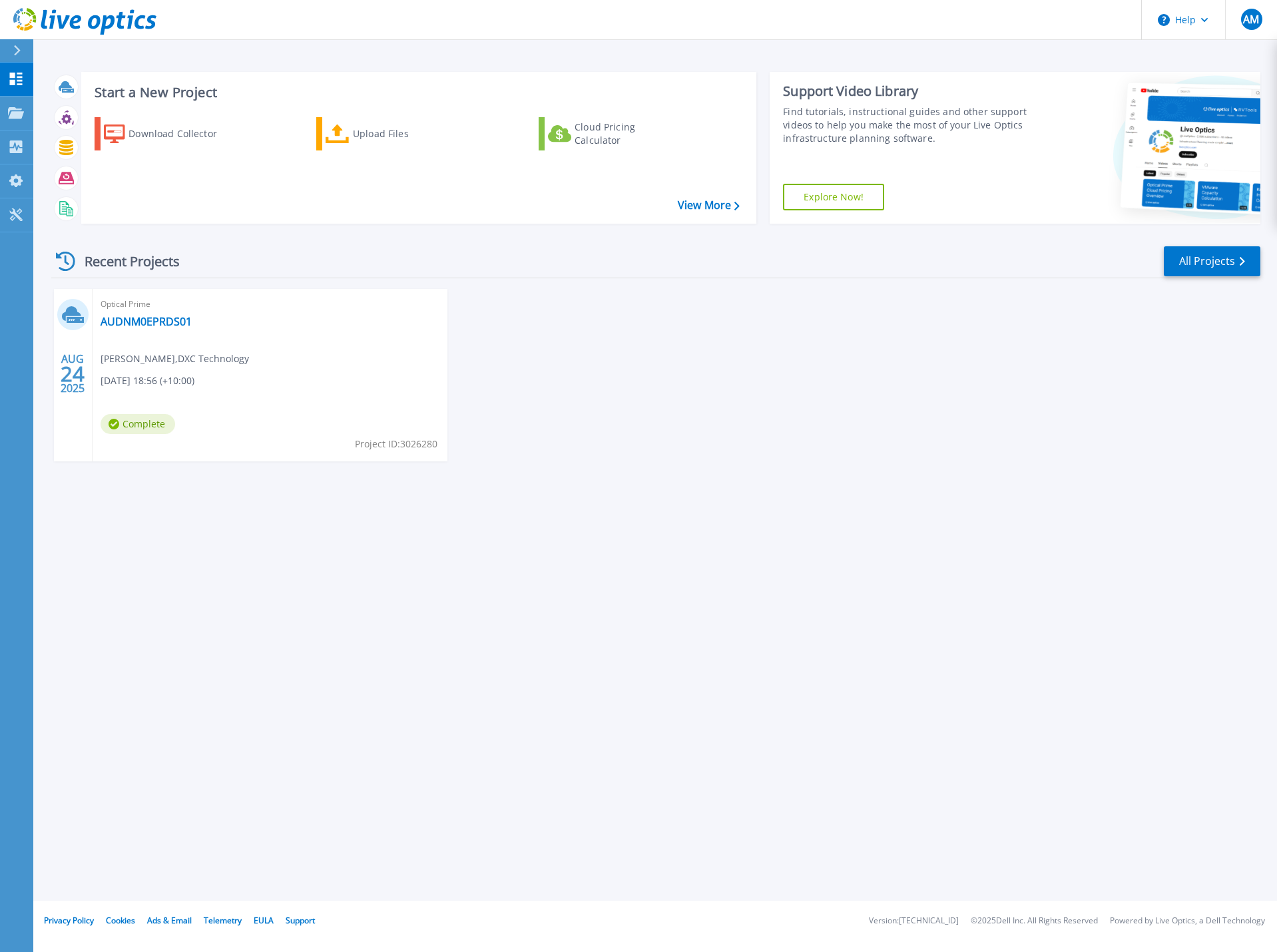
click at [74, 317] on icon at bounding box center [73, 314] width 22 height 20
click at [149, 323] on link "AUDNM0EPRDS01" at bounding box center [145, 321] width 91 height 13
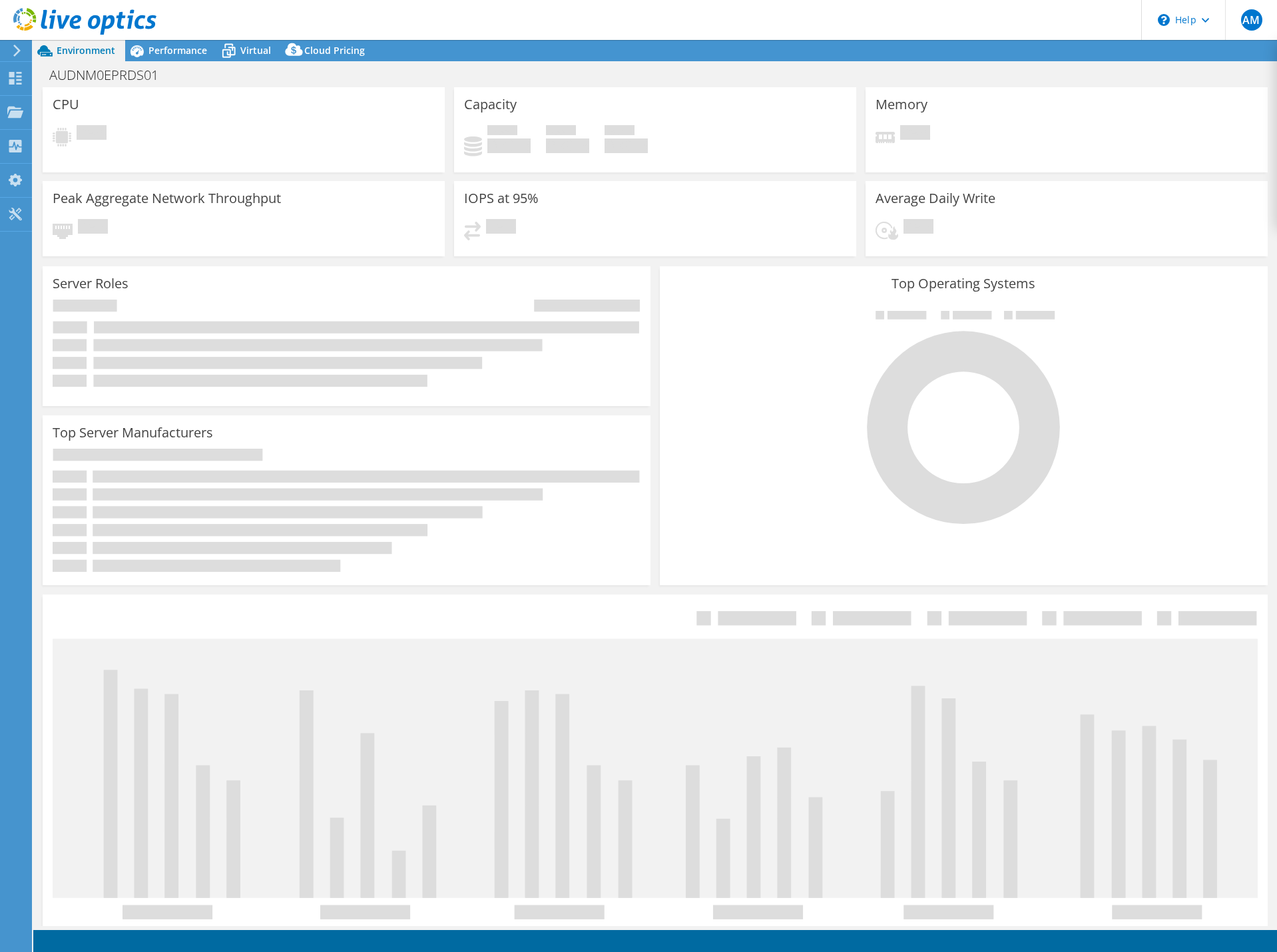
select select "Australia"
select select "AUD"
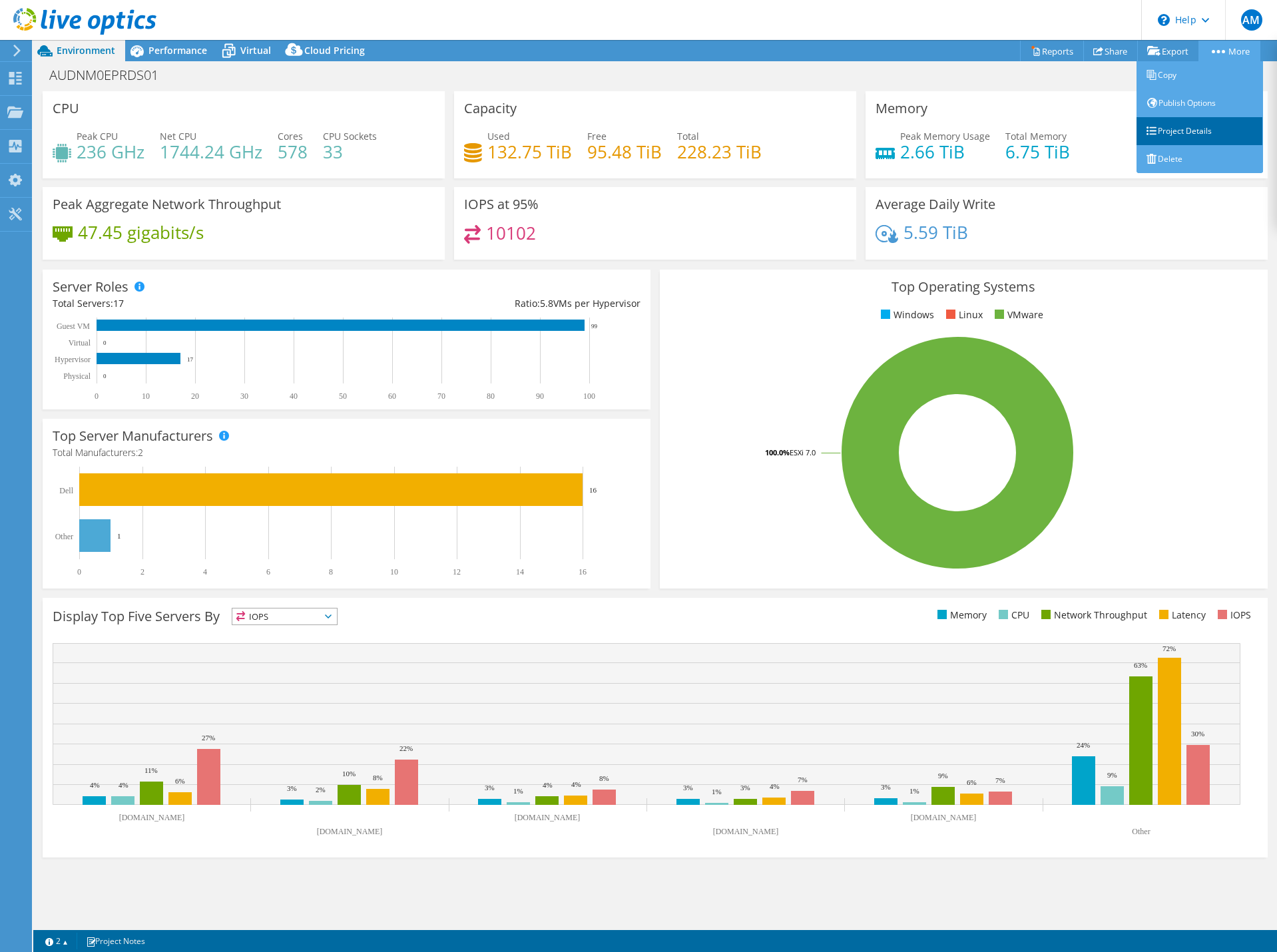
click at [1203, 132] on link "Project Details" at bounding box center [1199, 131] width 126 height 28
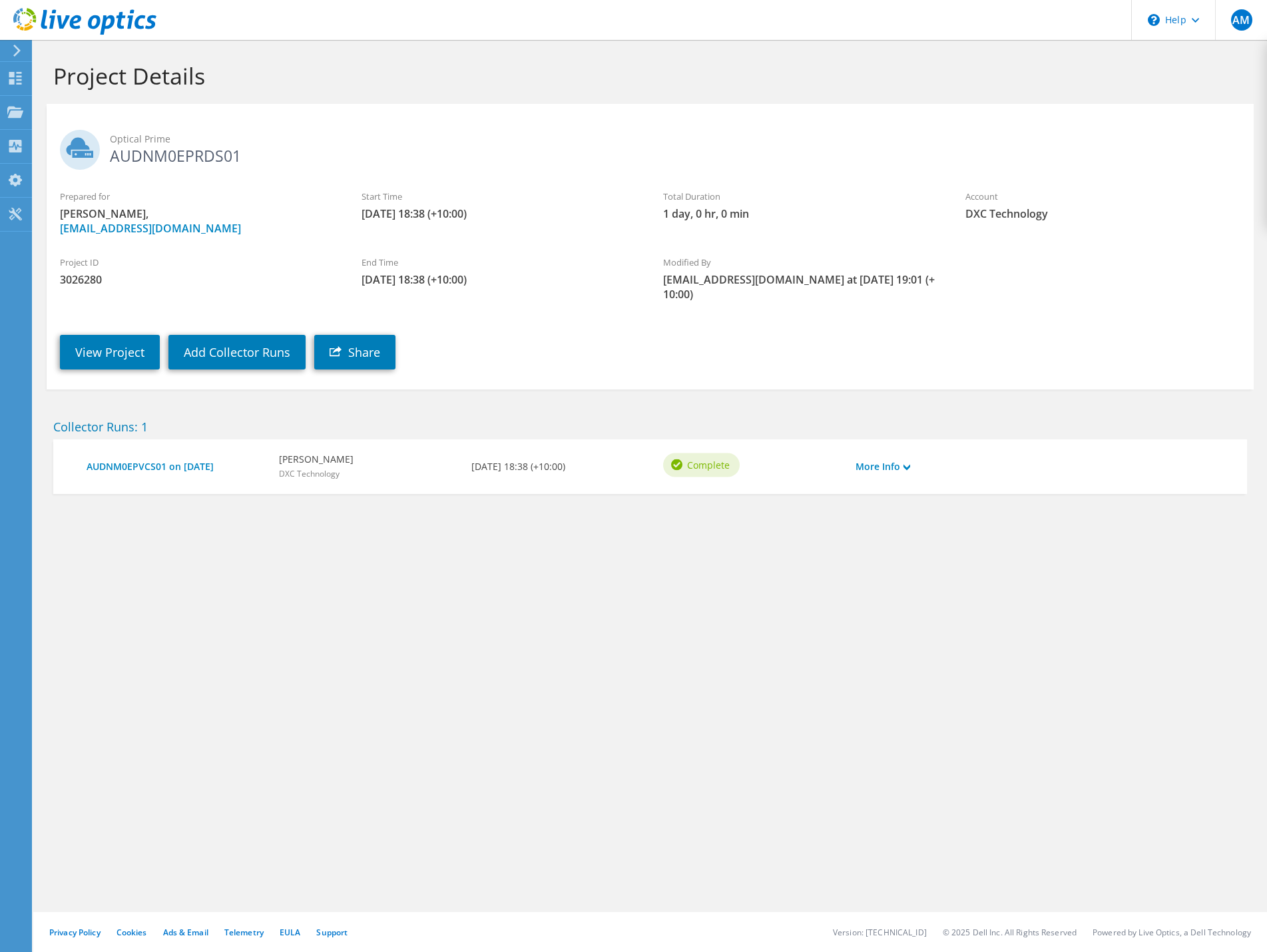
click at [182, 159] on h2 "Optical Prime AUDNM0EPRDS01" at bounding box center [650, 146] width 1180 height 33
click at [1198, 23] on div "\n Help" at bounding box center [1173, 19] width 84 height 40
click at [1203, 59] on link "Explore Helpful Articles" at bounding box center [1205, 56] width 148 height 32
